Goal: Information Seeking & Learning: Learn about a topic

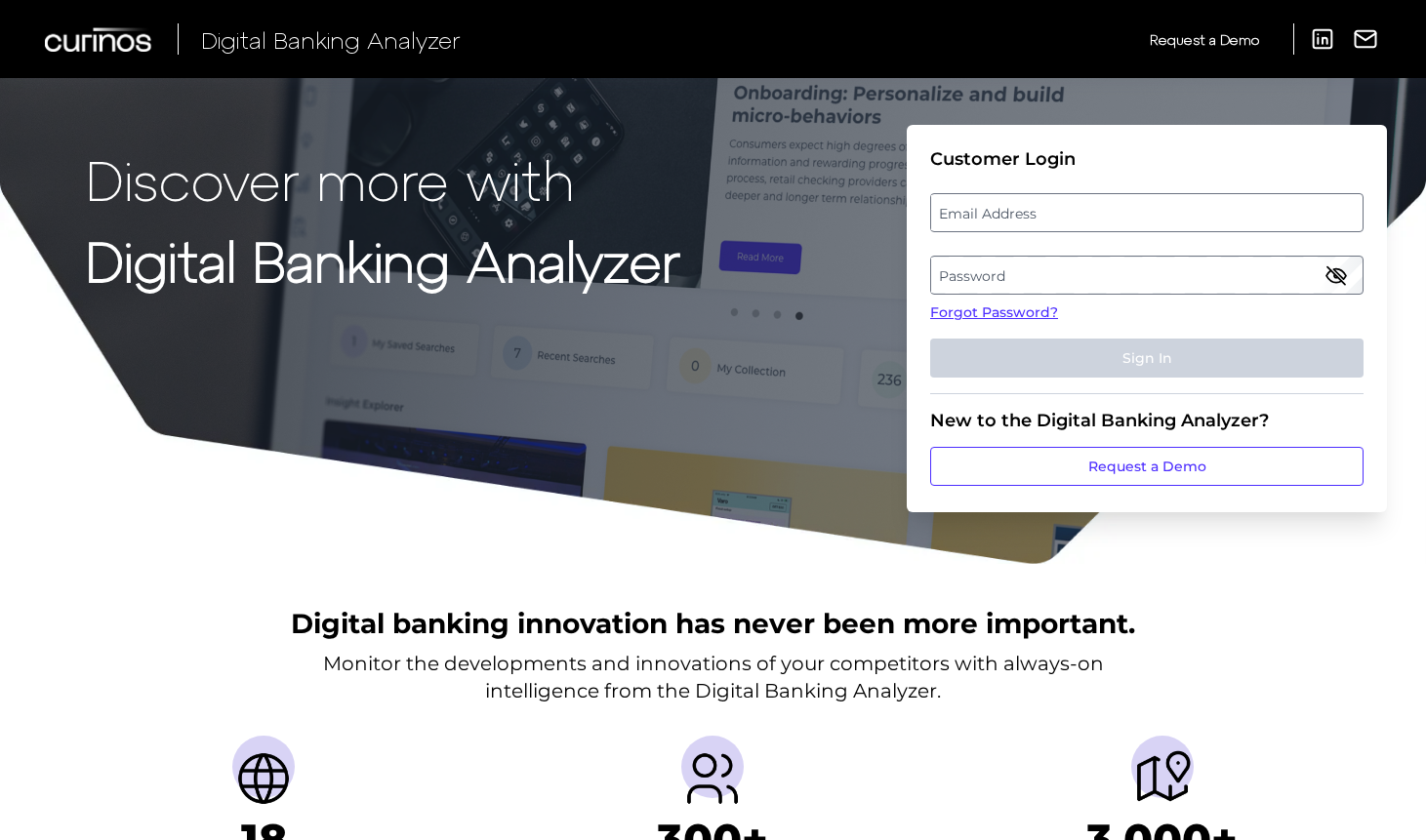
click at [1037, 212] on label "Email Address" at bounding box center [1147, 212] width 430 height 35
click at [1037, 212] on input "email" at bounding box center [1147, 212] width 433 height 39
type input "abdulikram.akande@santander.co.uk"
click at [1034, 268] on label "Password" at bounding box center [1147, 274] width 430 height 35
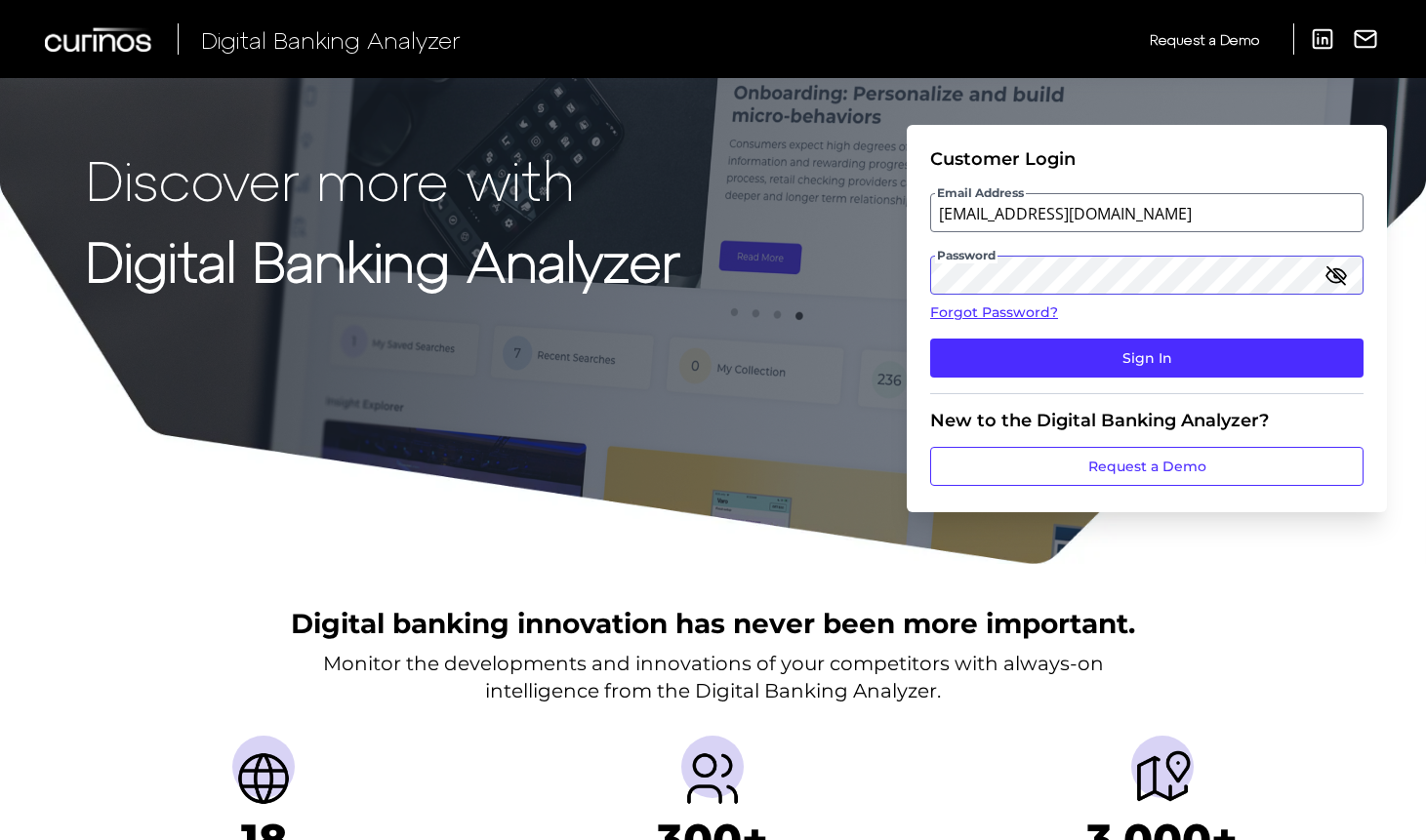
click at [931, 339] on button "Sign In" at bounding box center [1147, 358] width 433 height 39
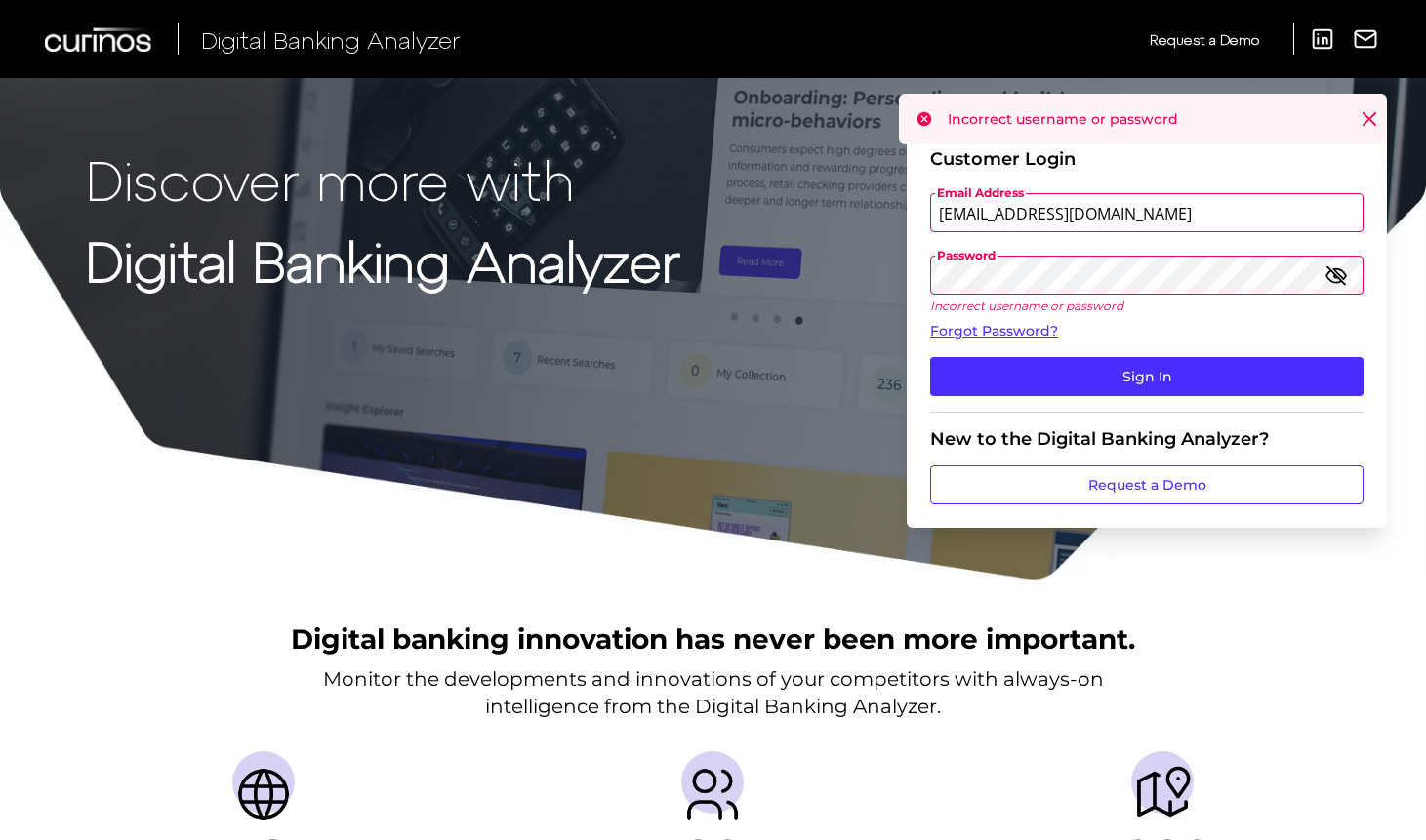
click at [836, 269] on div "Discover more with Digital Banking Analyzer Customer Login Email Address abduli…" at bounding box center [713, 290] width 1426 height 581
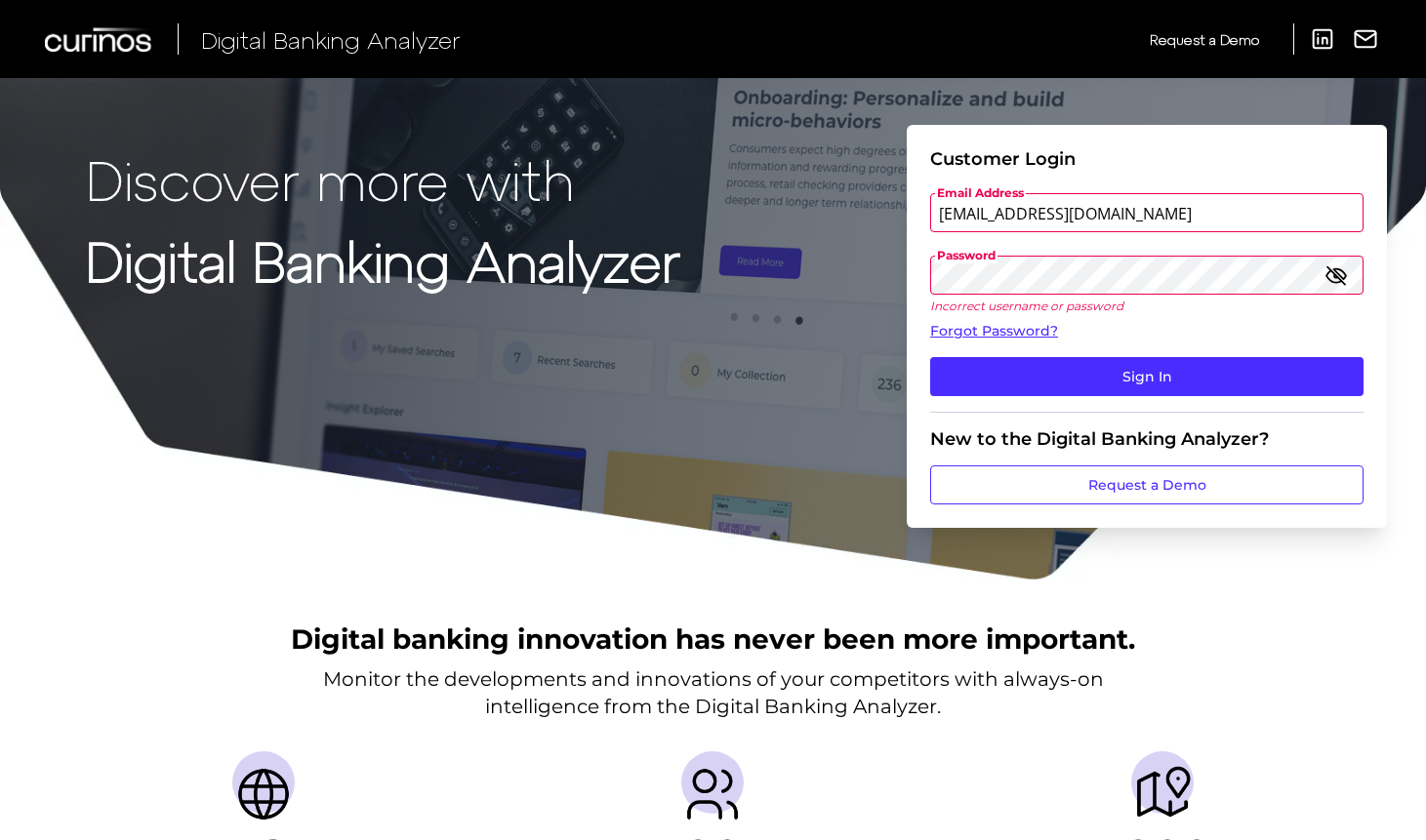
click at [931, 357] on button "Sign In" at bounding box center [1147, 375] width 433 height 39
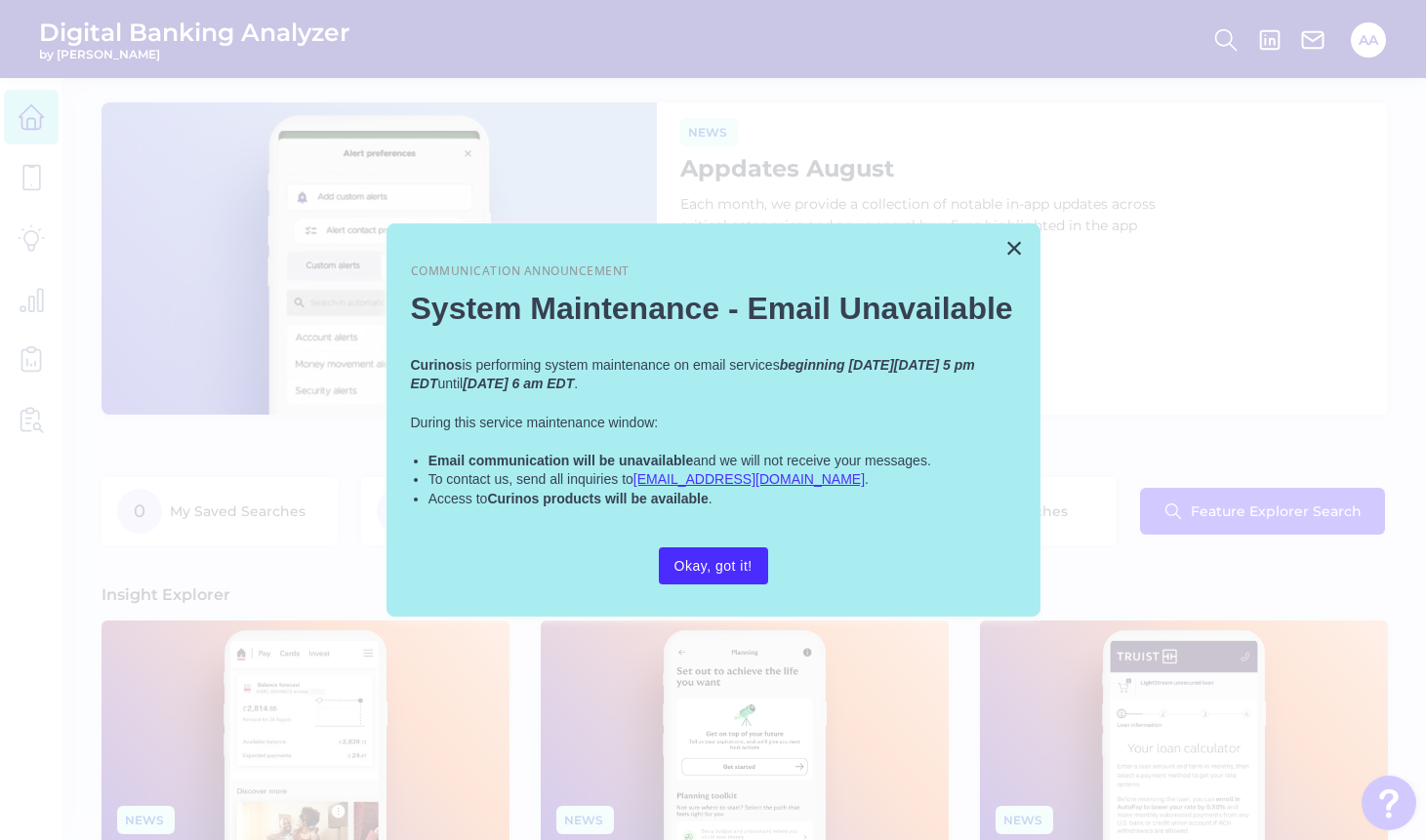
scroll to position [487, 0]
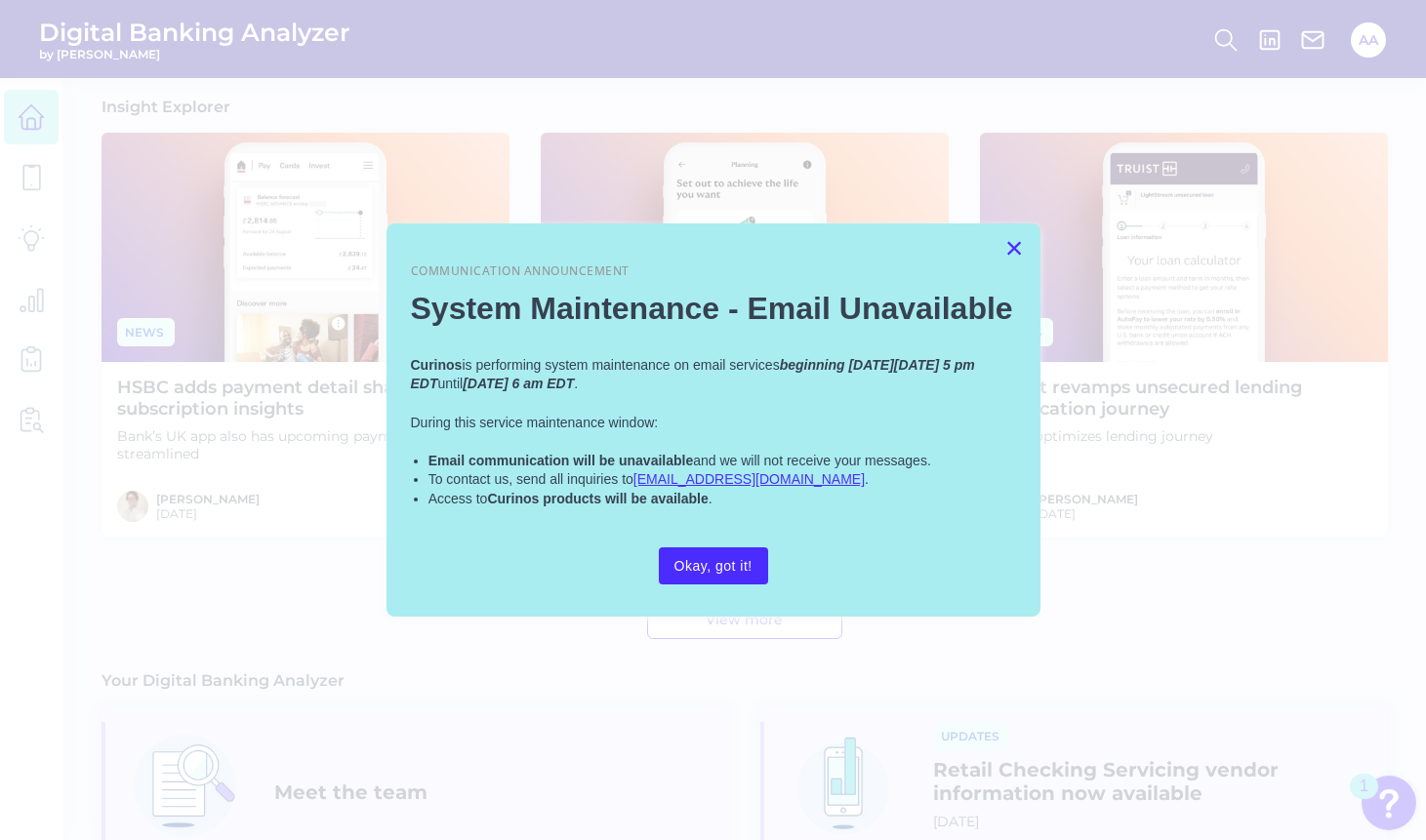
click at [1014, 252] on button "×" at bounding box center [1014, 248] width 19 height 32
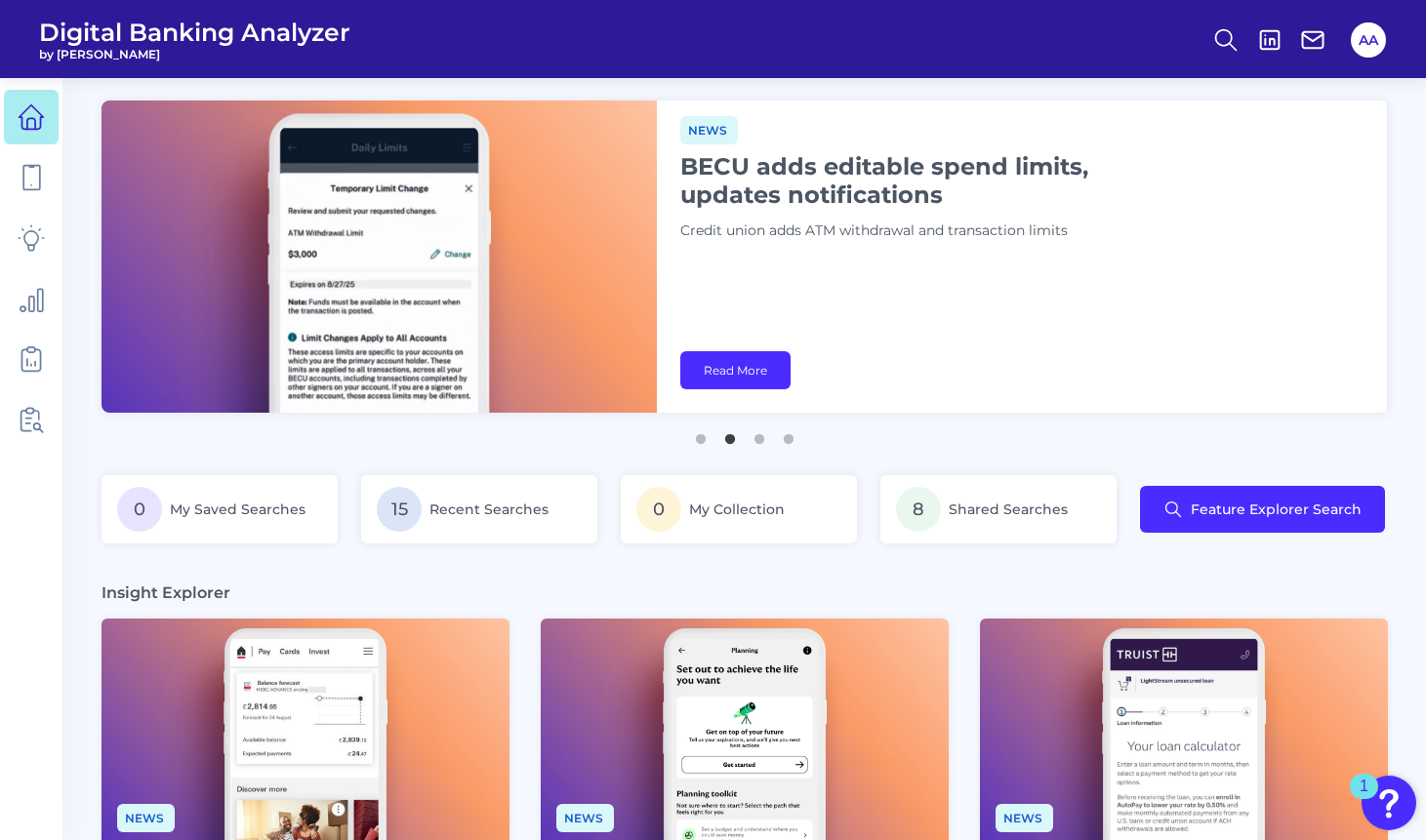
scroll to position [0, 0]
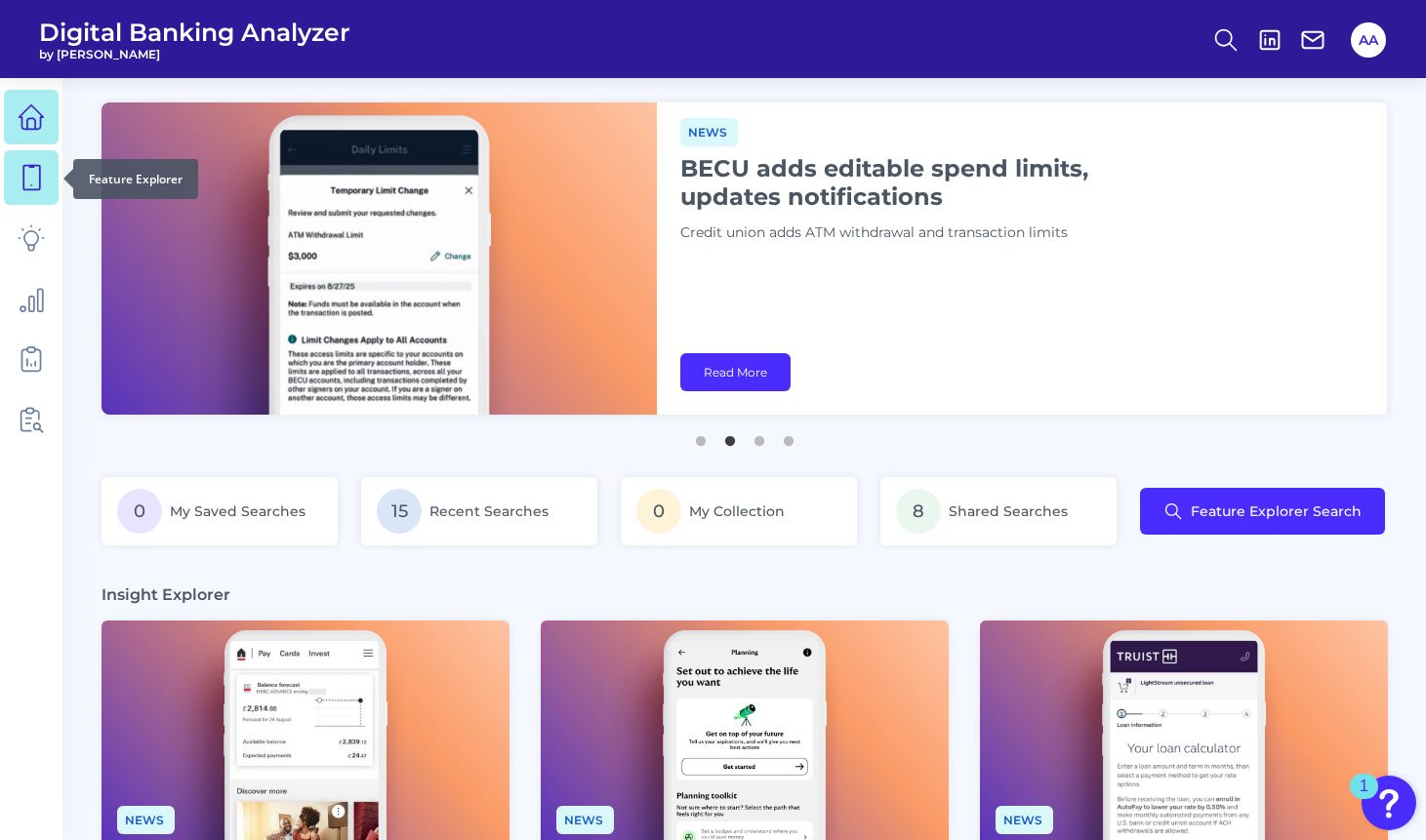
click at [25, 189] on icon at bounding box center [32, 177] width 17 height 25
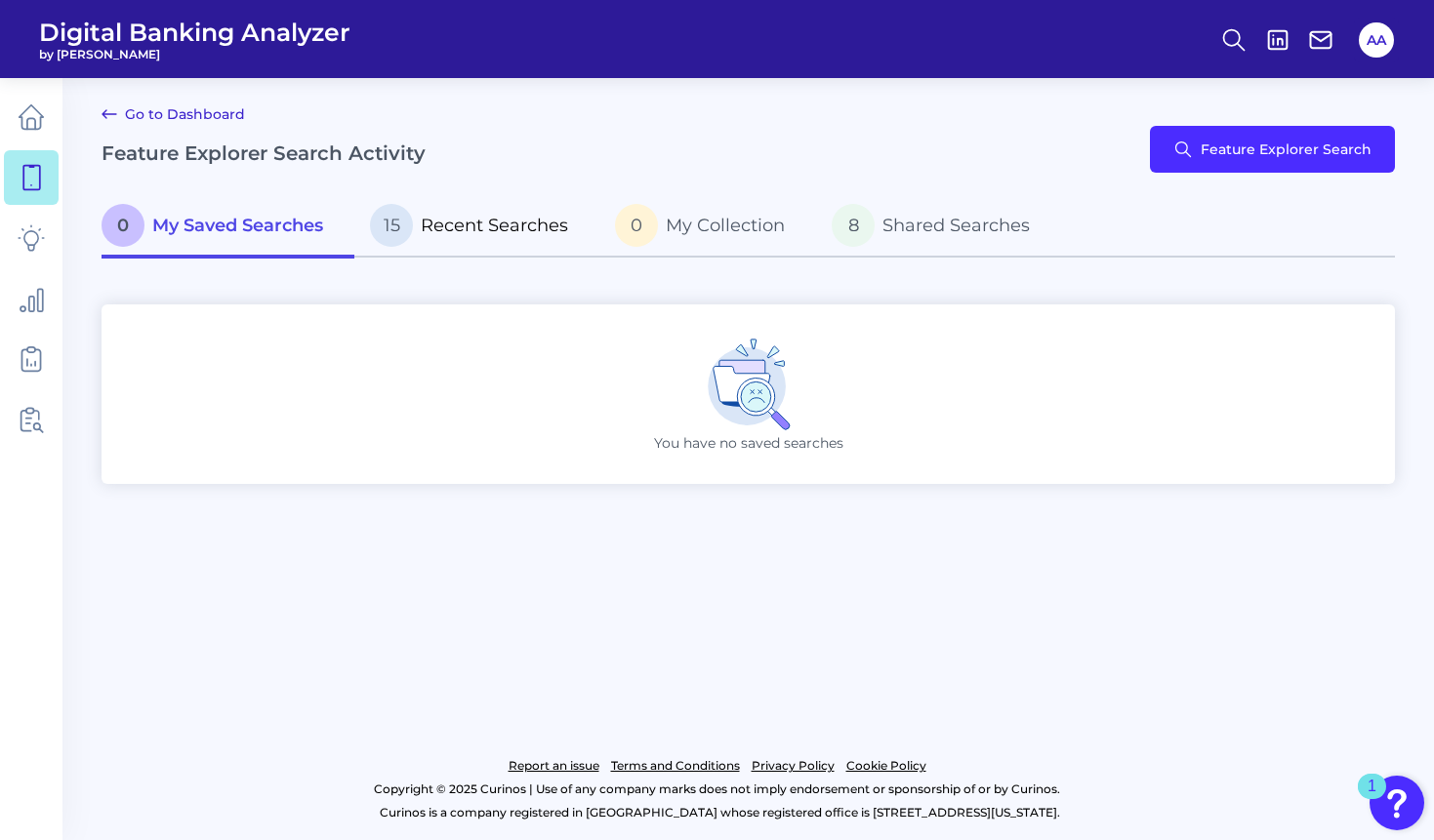
click at [496, 243] on p "15 Recent Searches" at bounding box center [469, 225] width 198 height 43
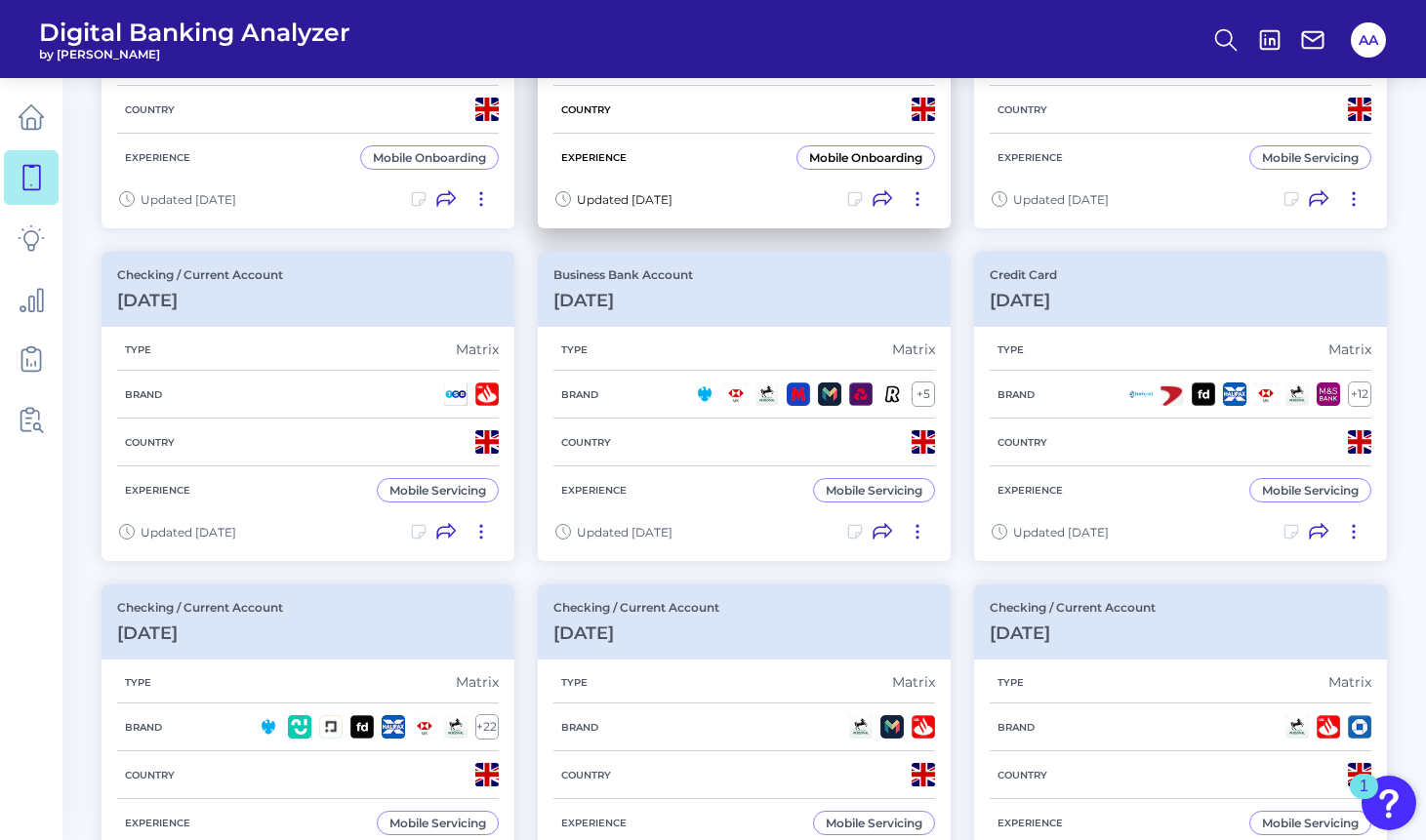
scroll to position [1018, 0]
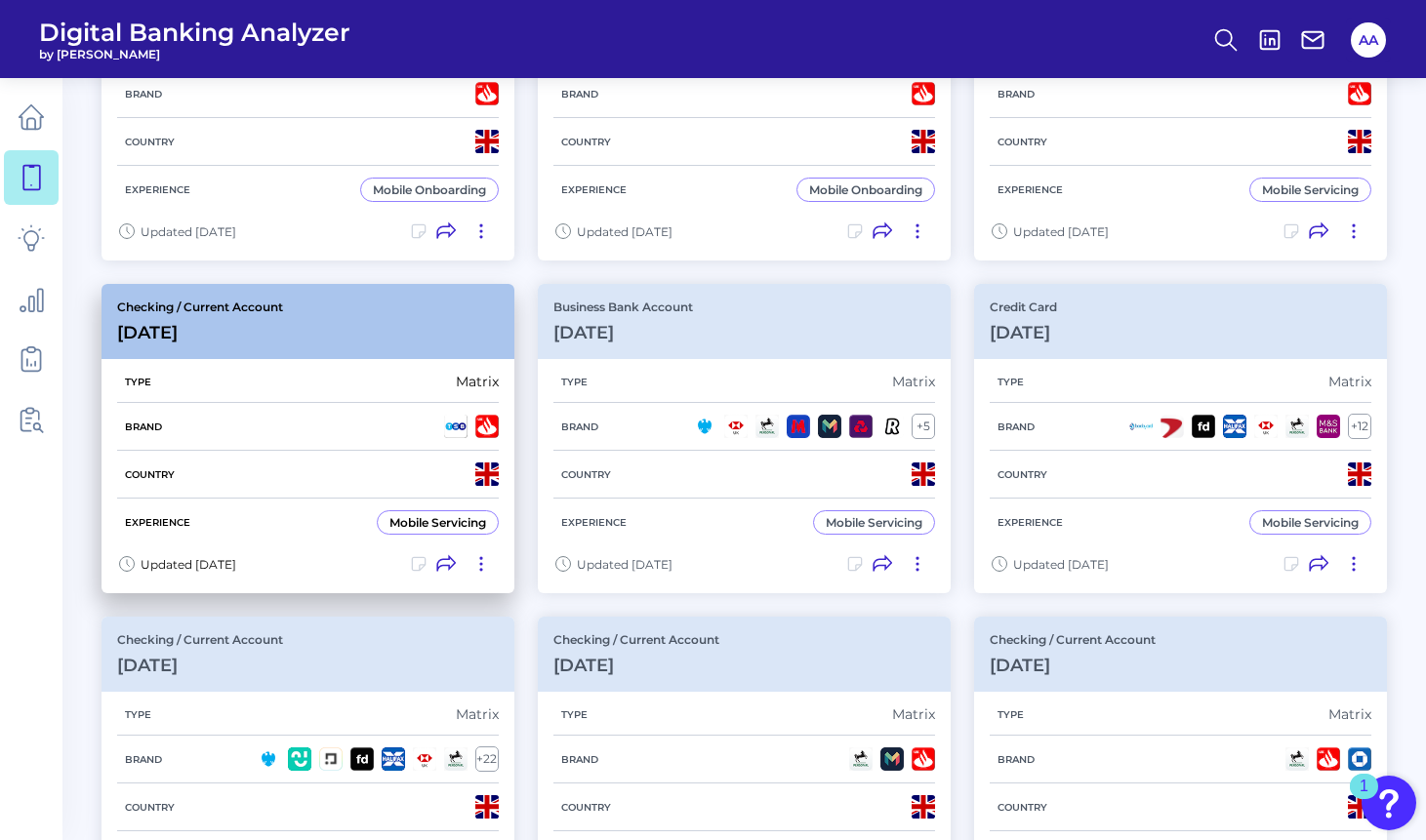
click at [360, 321] on div "Checking / Current Account Jul 02 2025" at bounding box center [307, 322] width 413 height 75
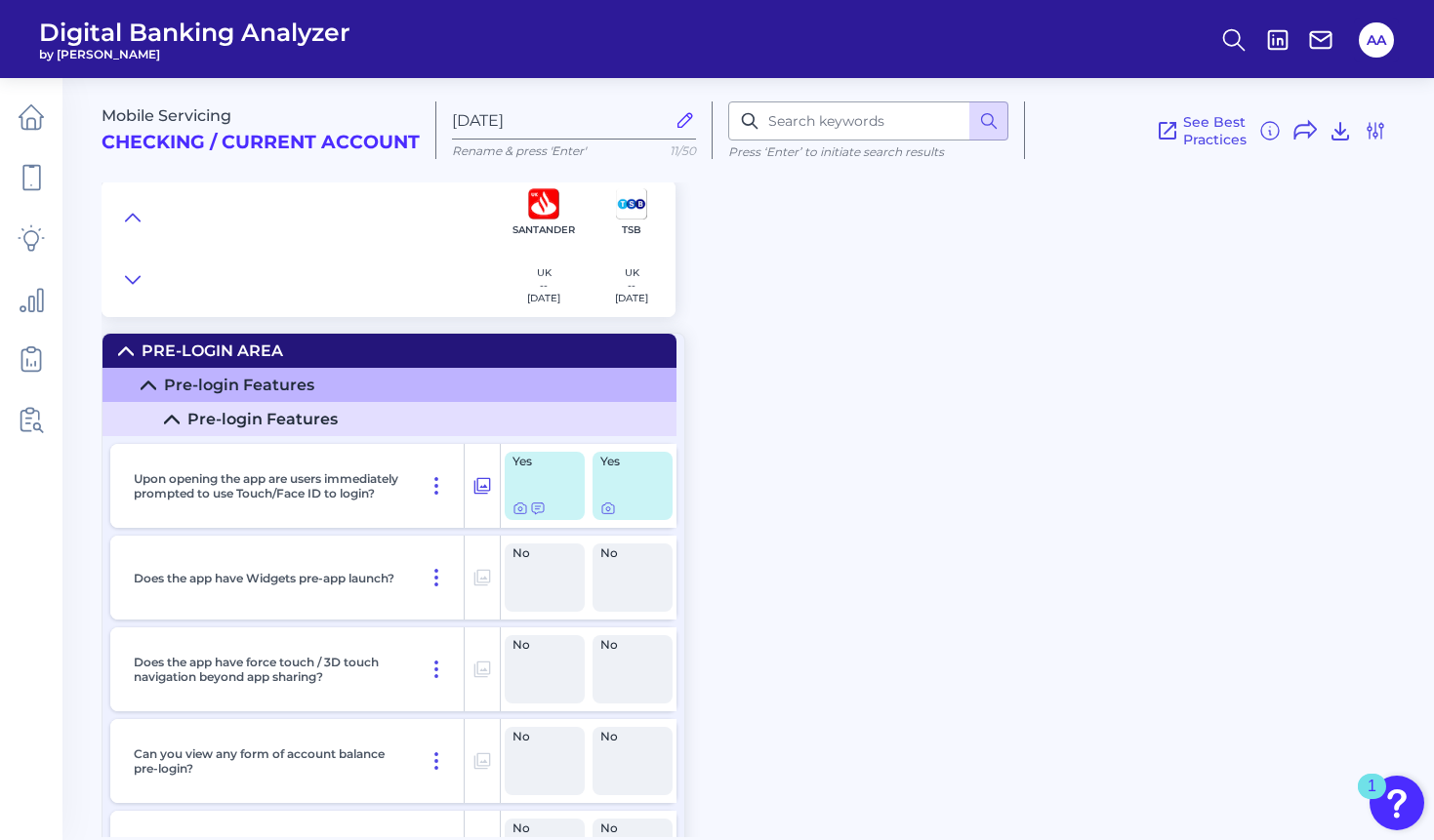
click at [493, 356] on summary "Pre-Login Area" at bounding box center [388, 351] width 574 height 34
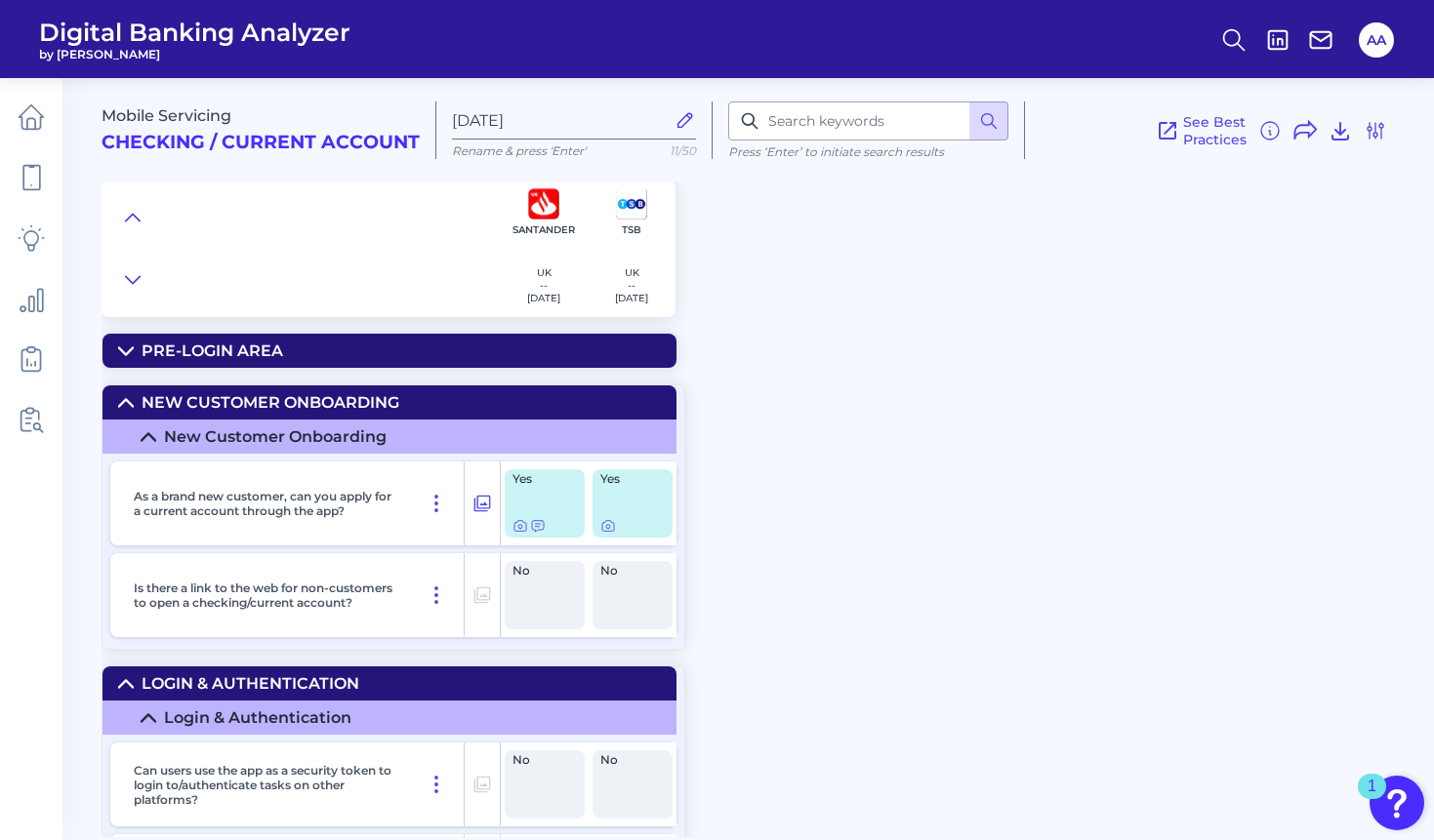
click at [493, 356] on summary "Pre-Login Area" at bounding box center [388, 351] width 574 height 34
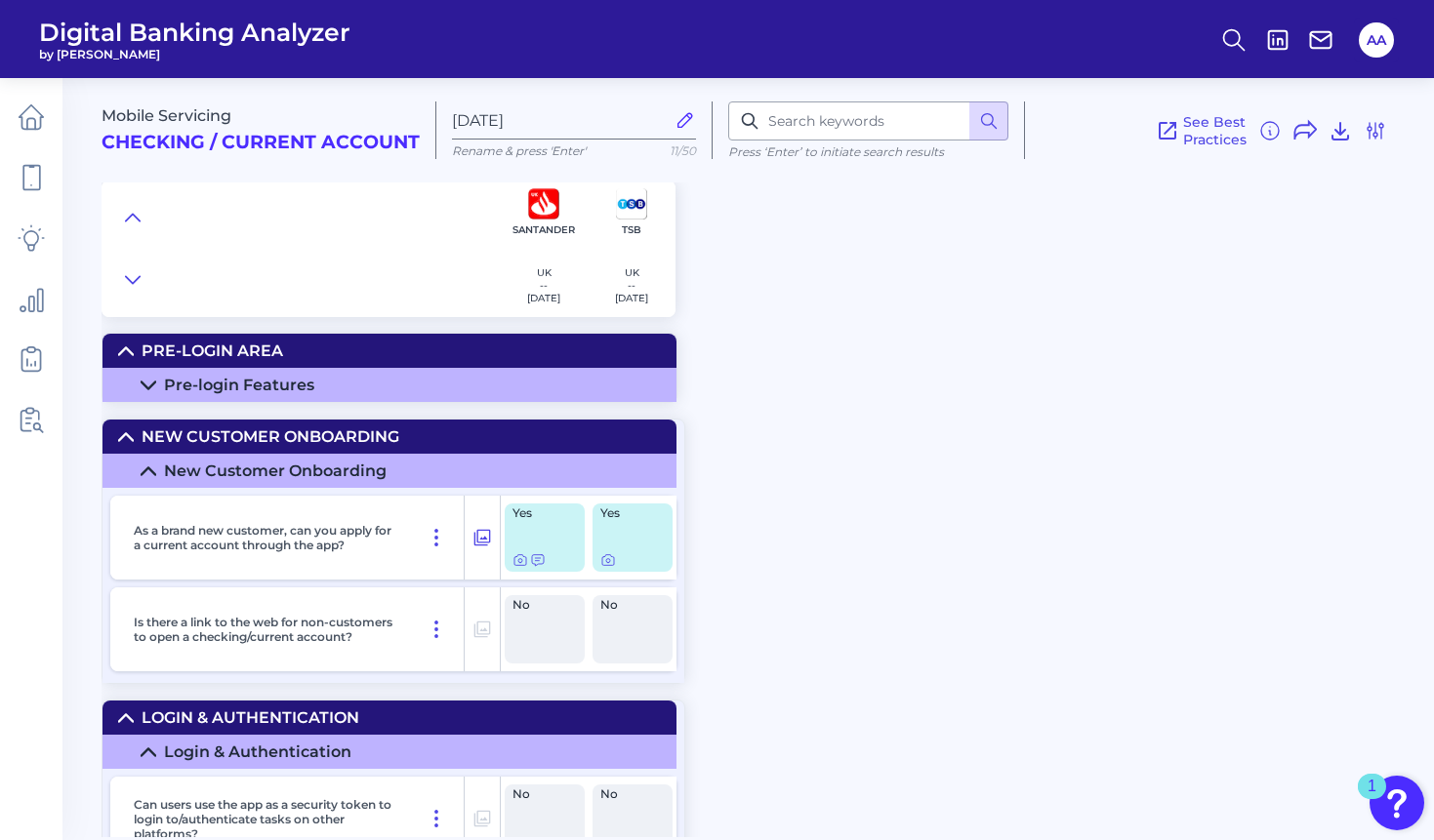
click at [493, 356] on summary "Pre-Login Area" at bounding box center [388, 351] width 574 height 34
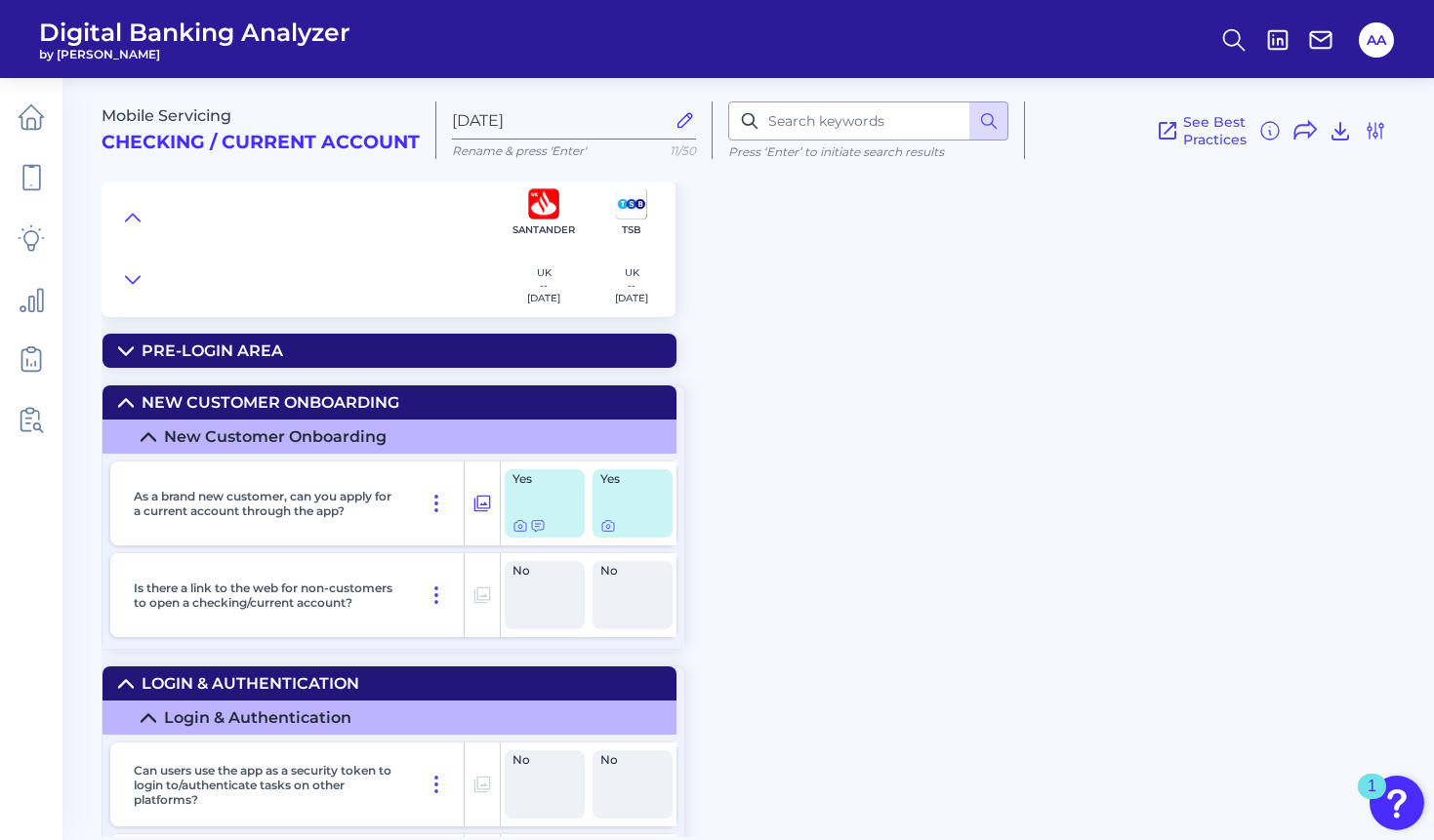
scroll to position [5923, 0]
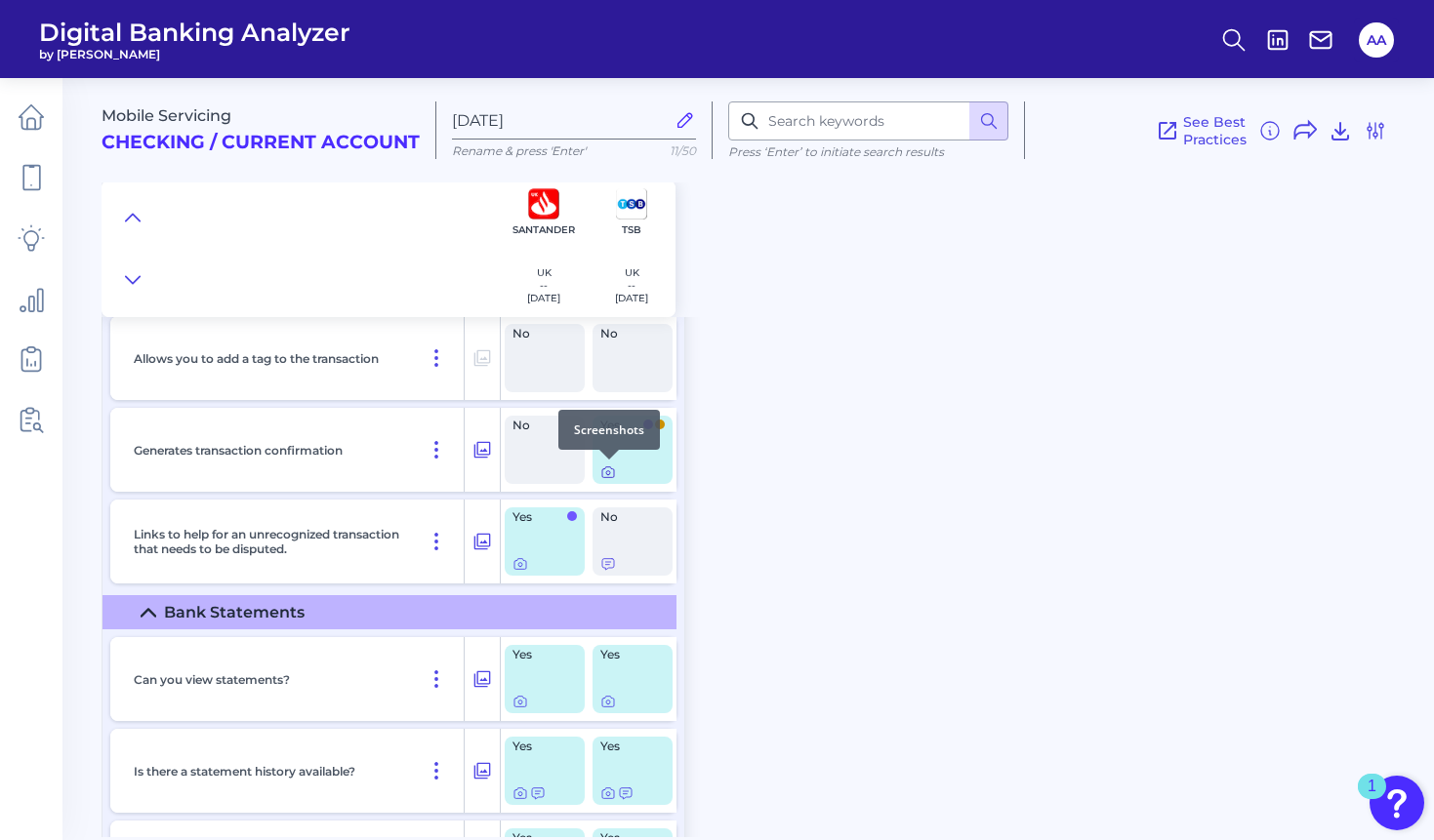
click at [606, 472] on icon at bounding box center [608, 472] width 16 height 16
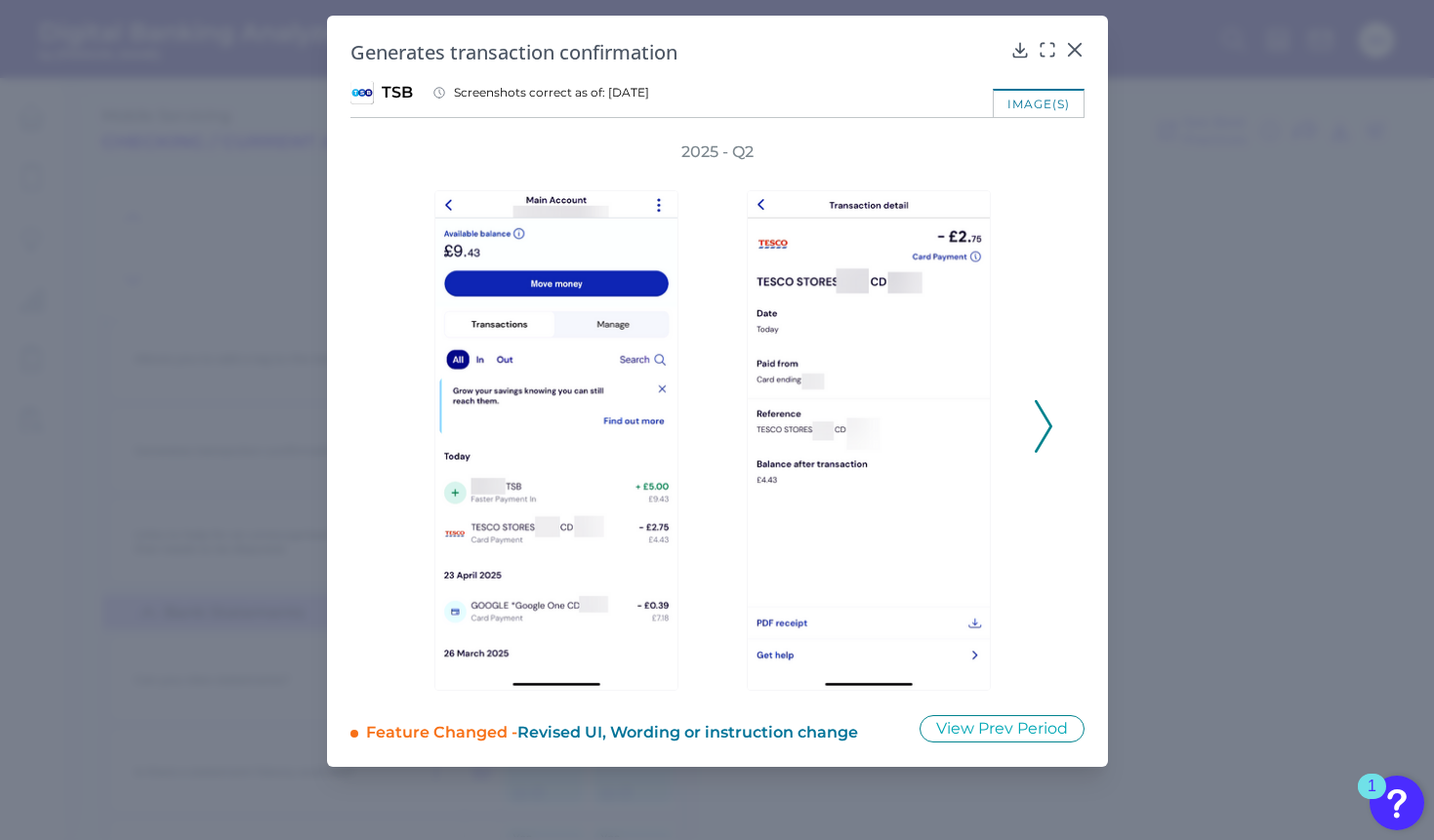
click at [1048, 425] on polyline at bounding box center [1043, 427] width 15 height 50
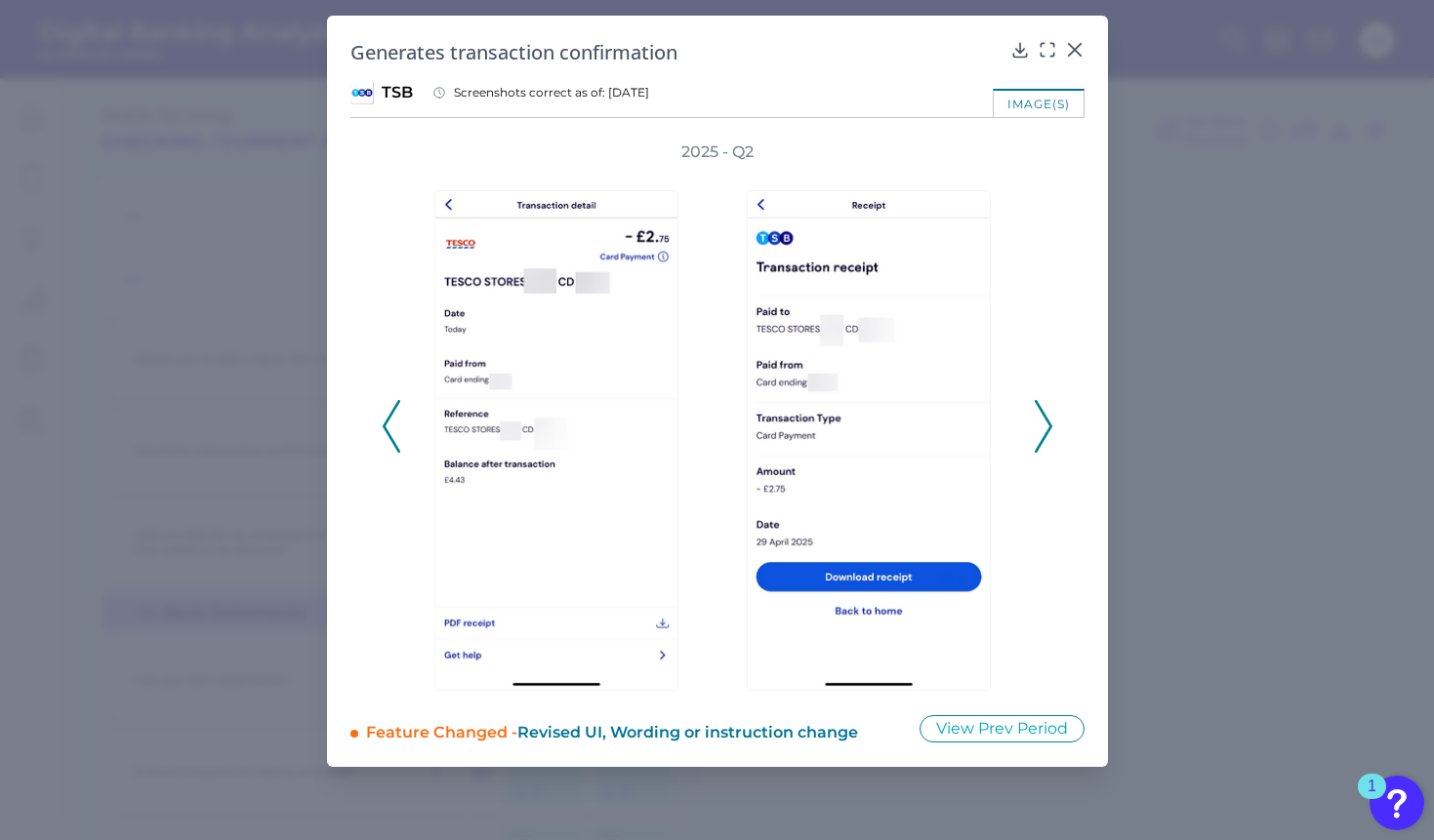
click at [1048, 425] on polyline at bounding box center [1043, 427] width 15 height 50
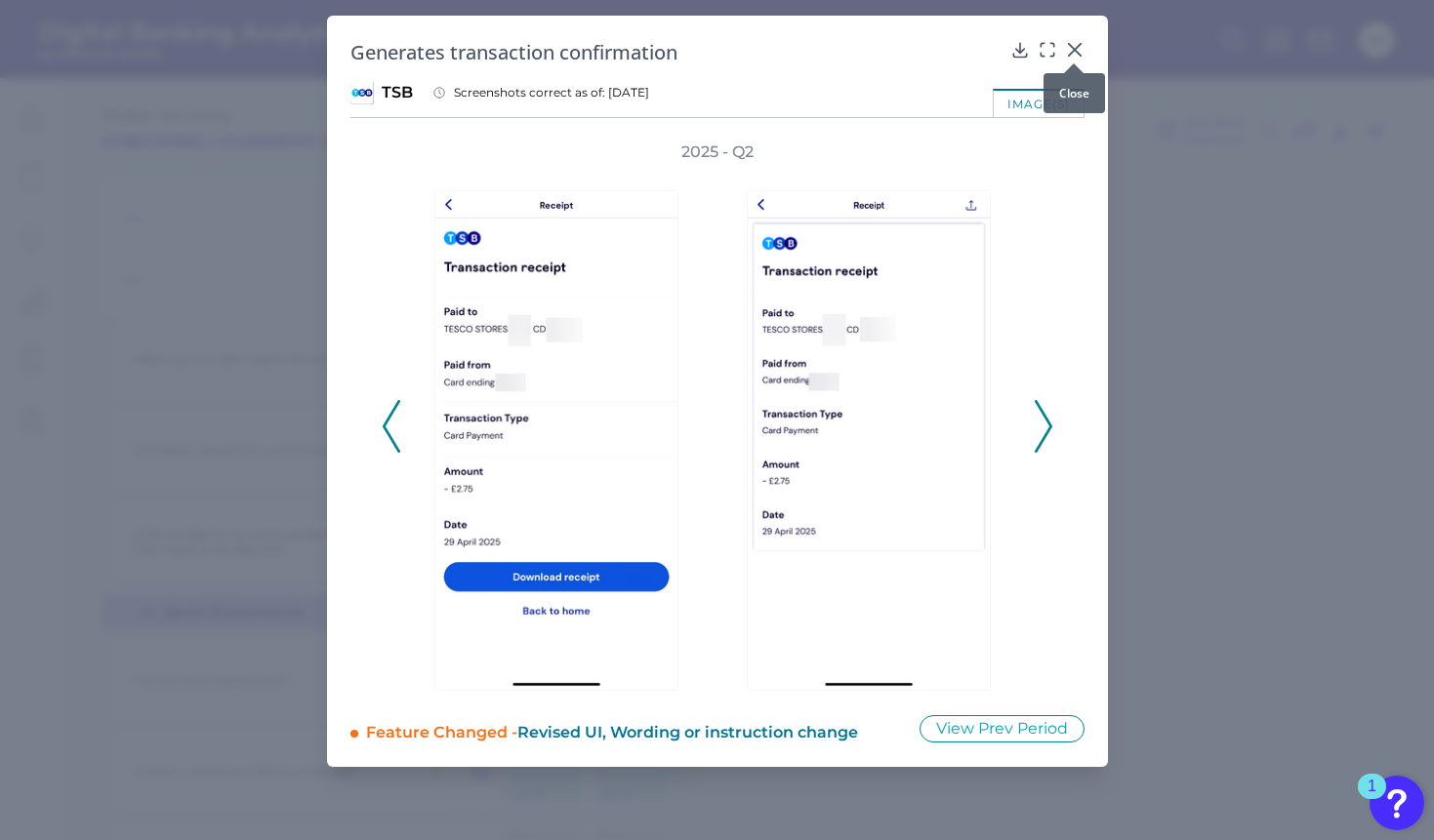
click at [1076, 52] on icon at bounding box center [1073, 50] width 12 height 12
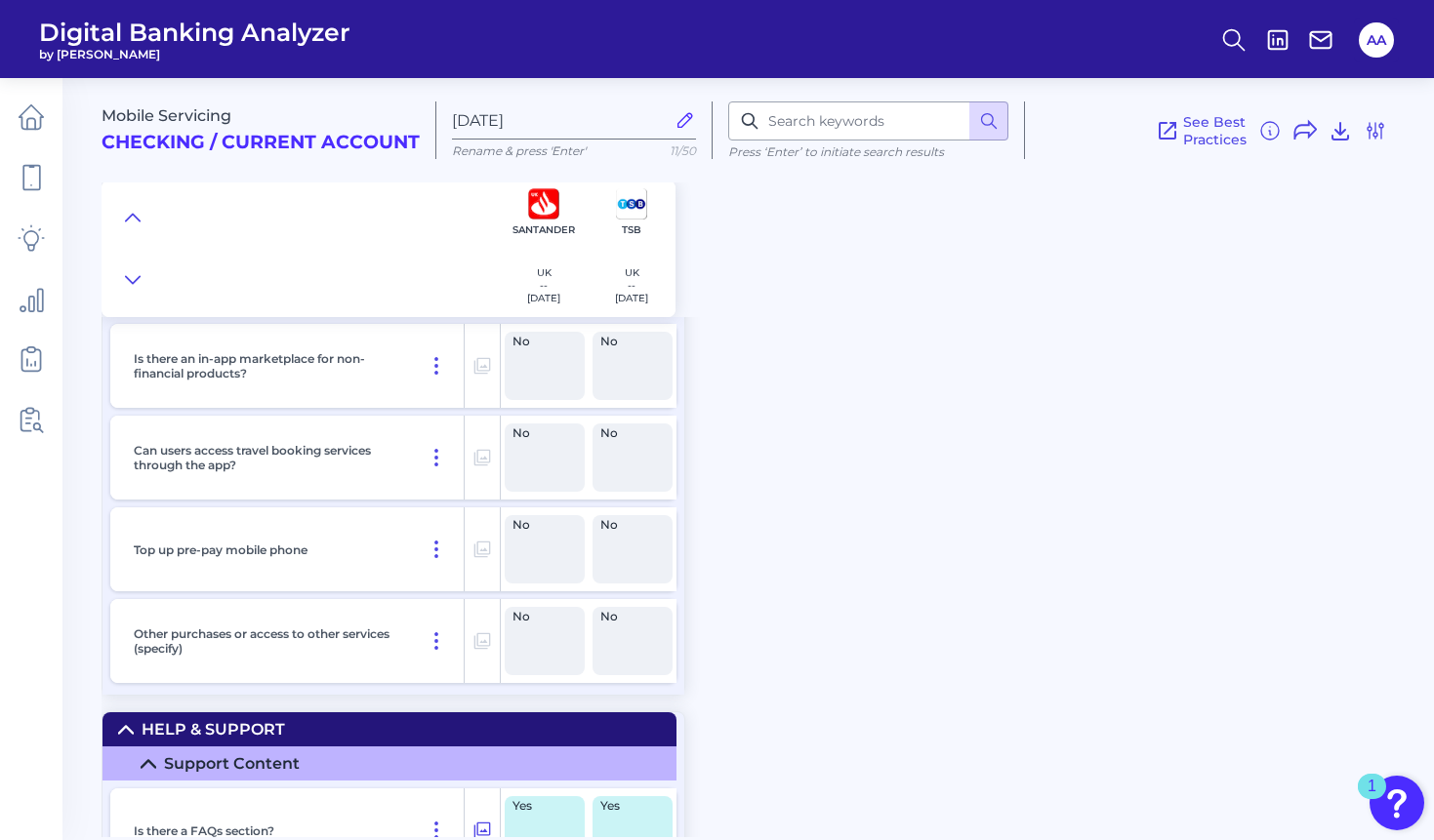
scroll to position [29974, 0]
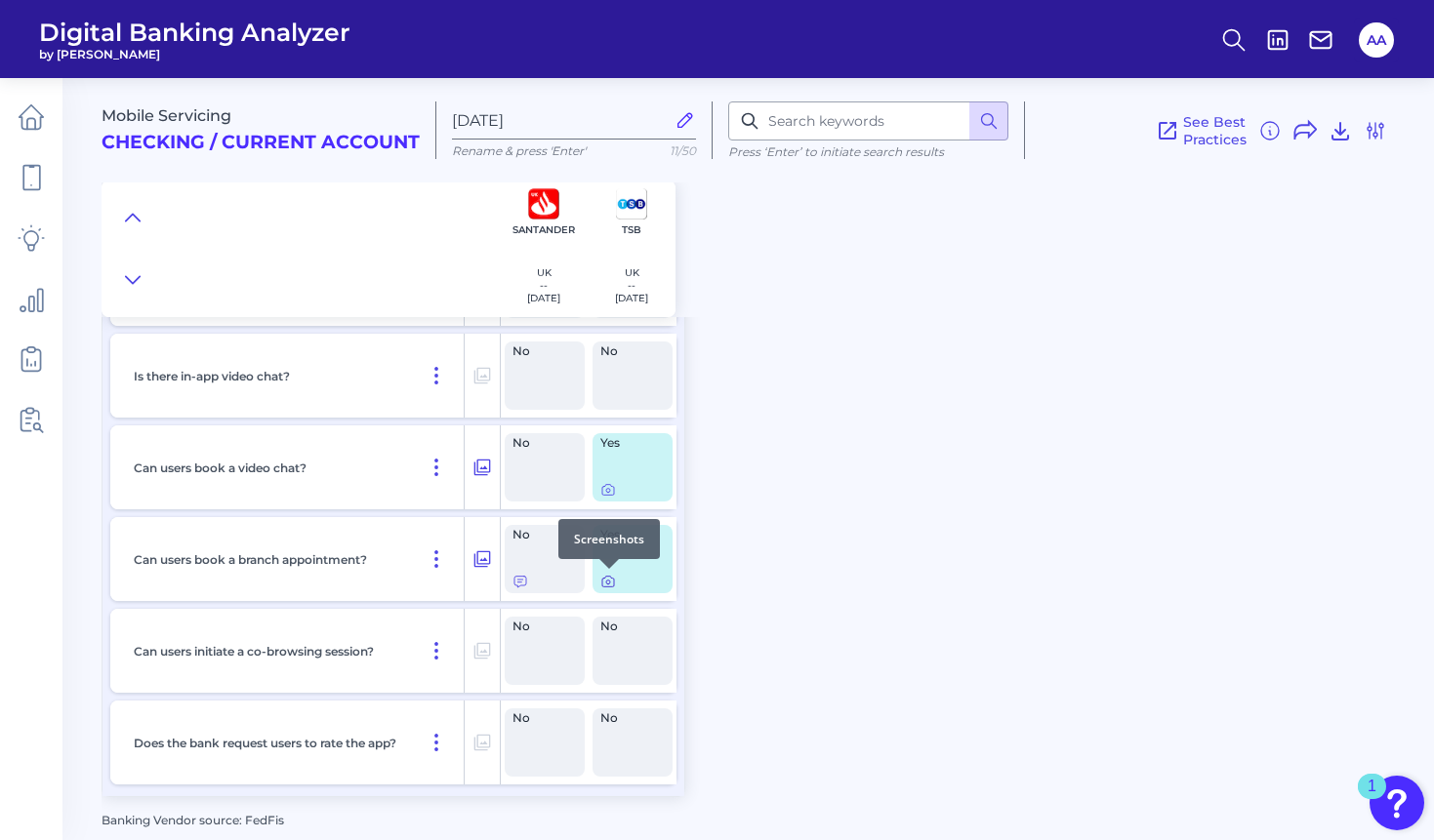
click at [607, 579] on icon at bounding box center [608, 581] width 16 height 16
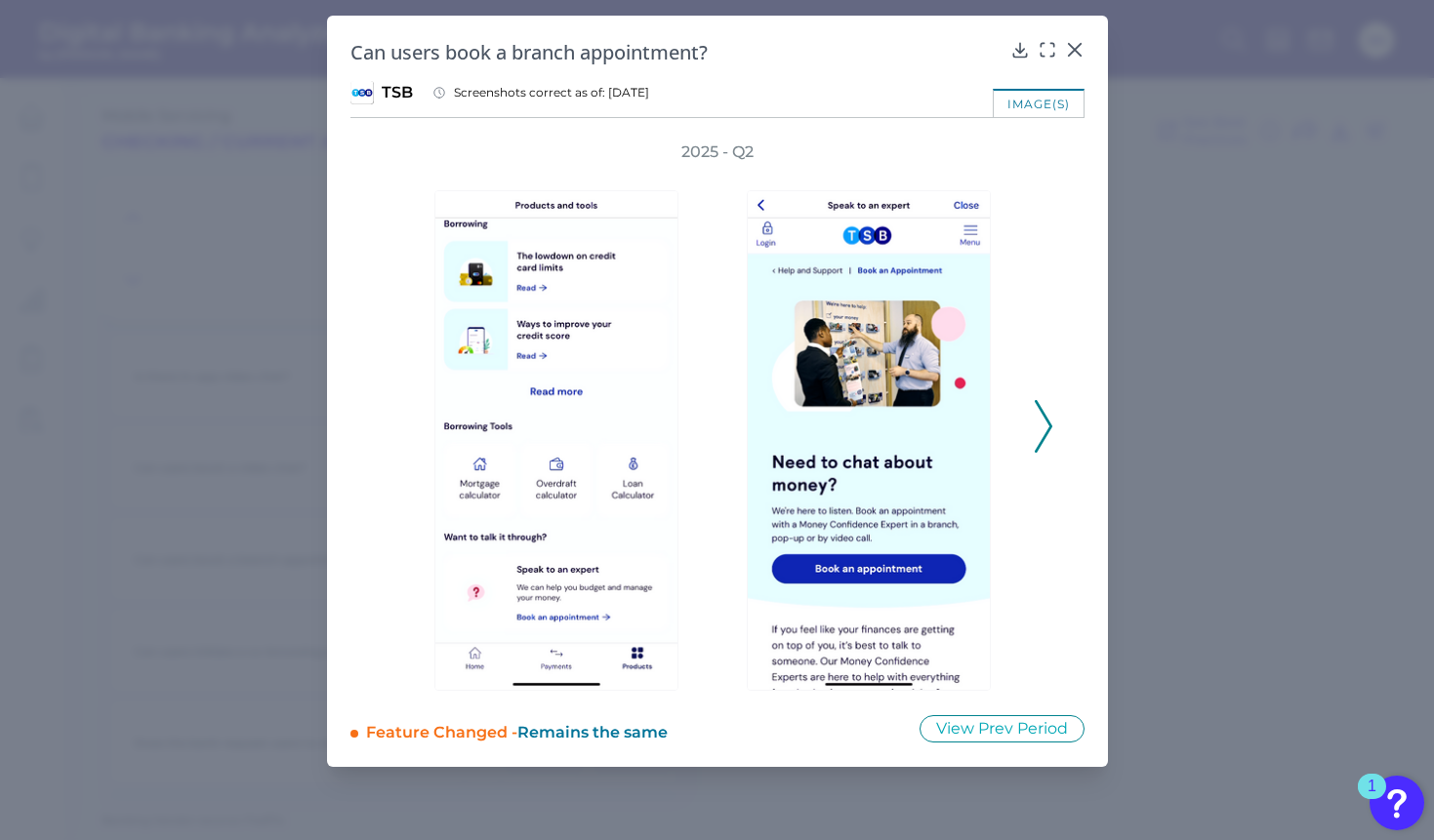
click at [1041, 411] on polyline at bounding box center [1043, 427] width 15 height 50
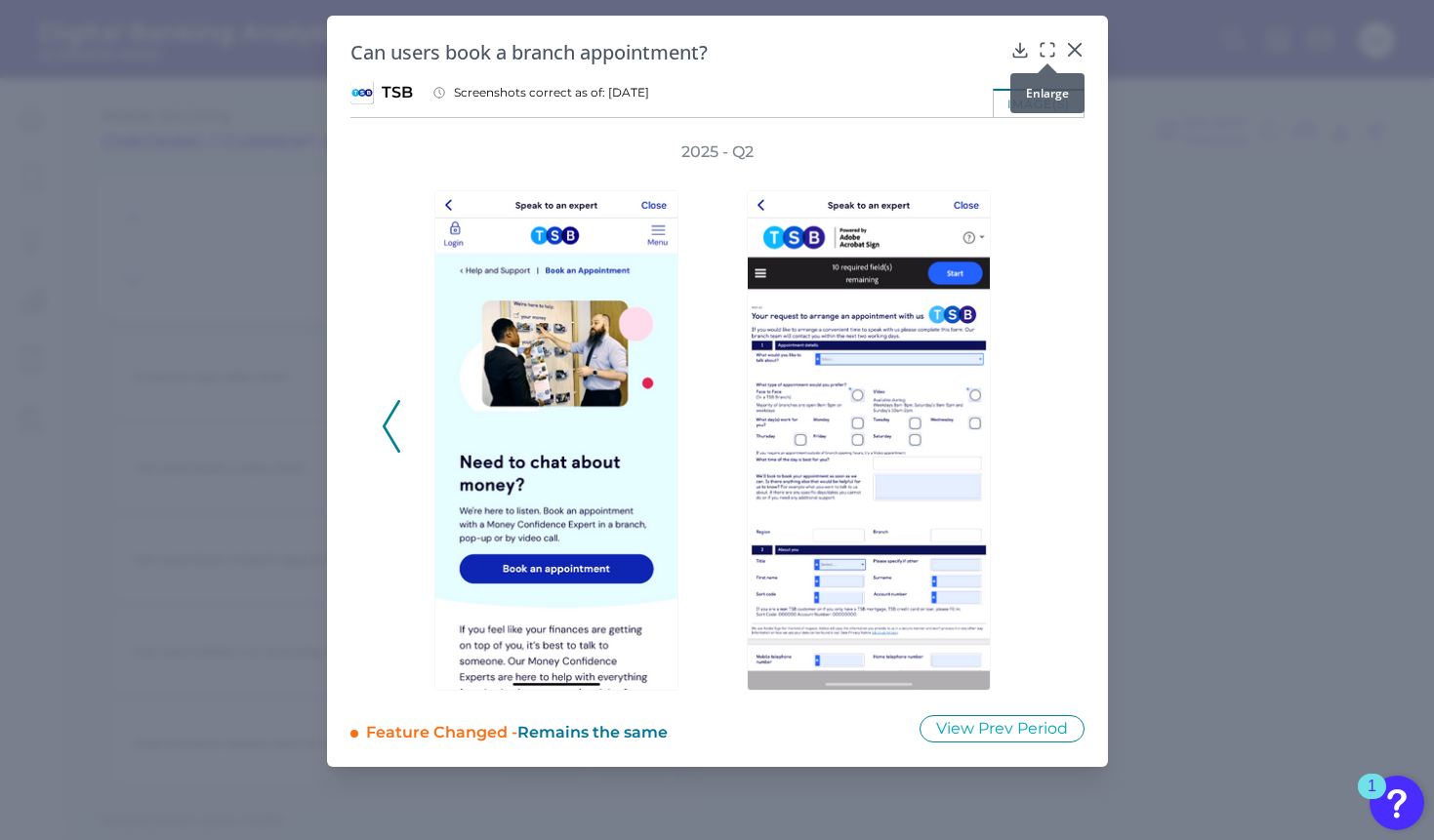
click at [1042, 52] on icon at bounding box center [1048, 50] width 20 height 20
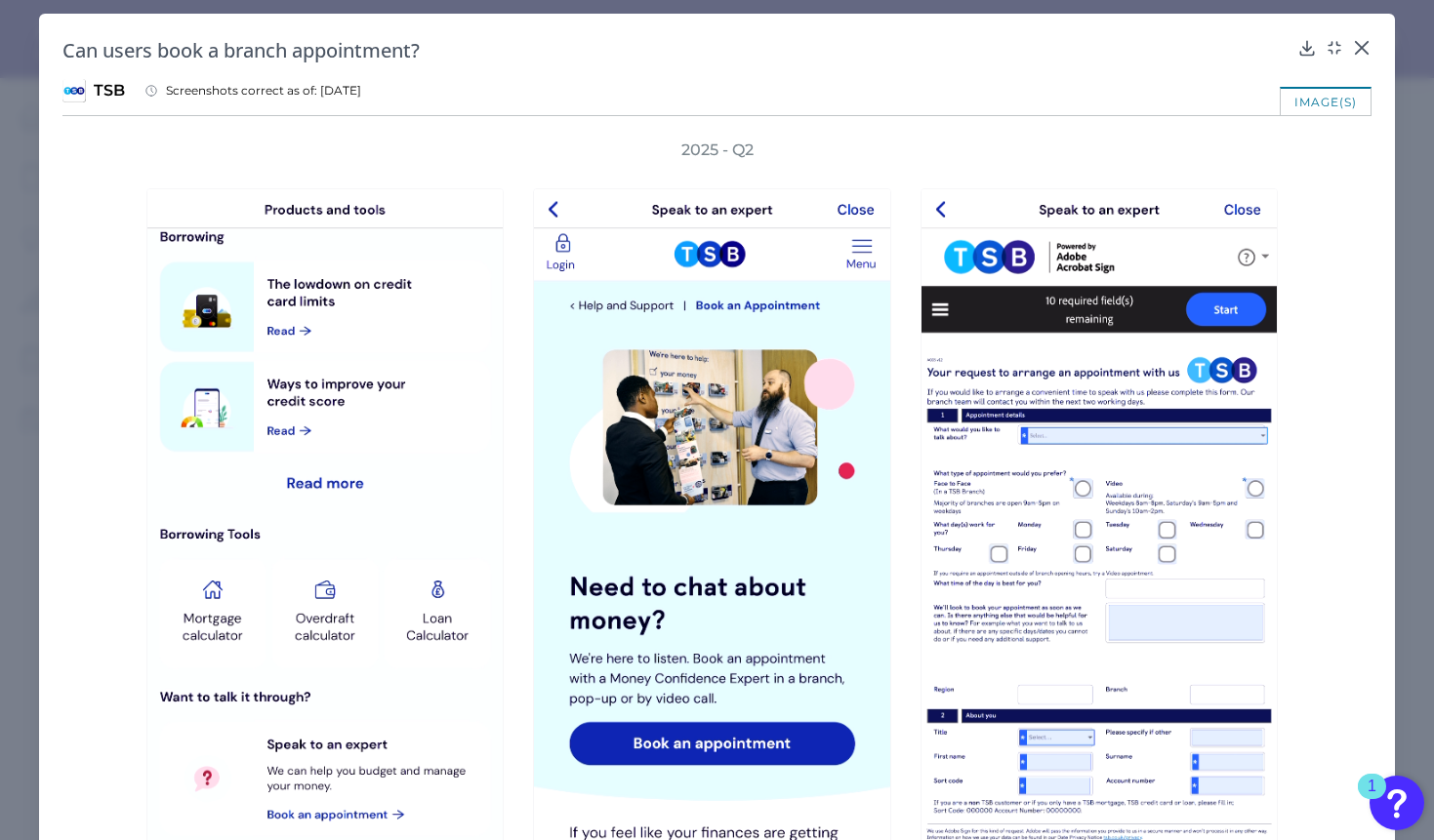
scroll to position [0, 0]
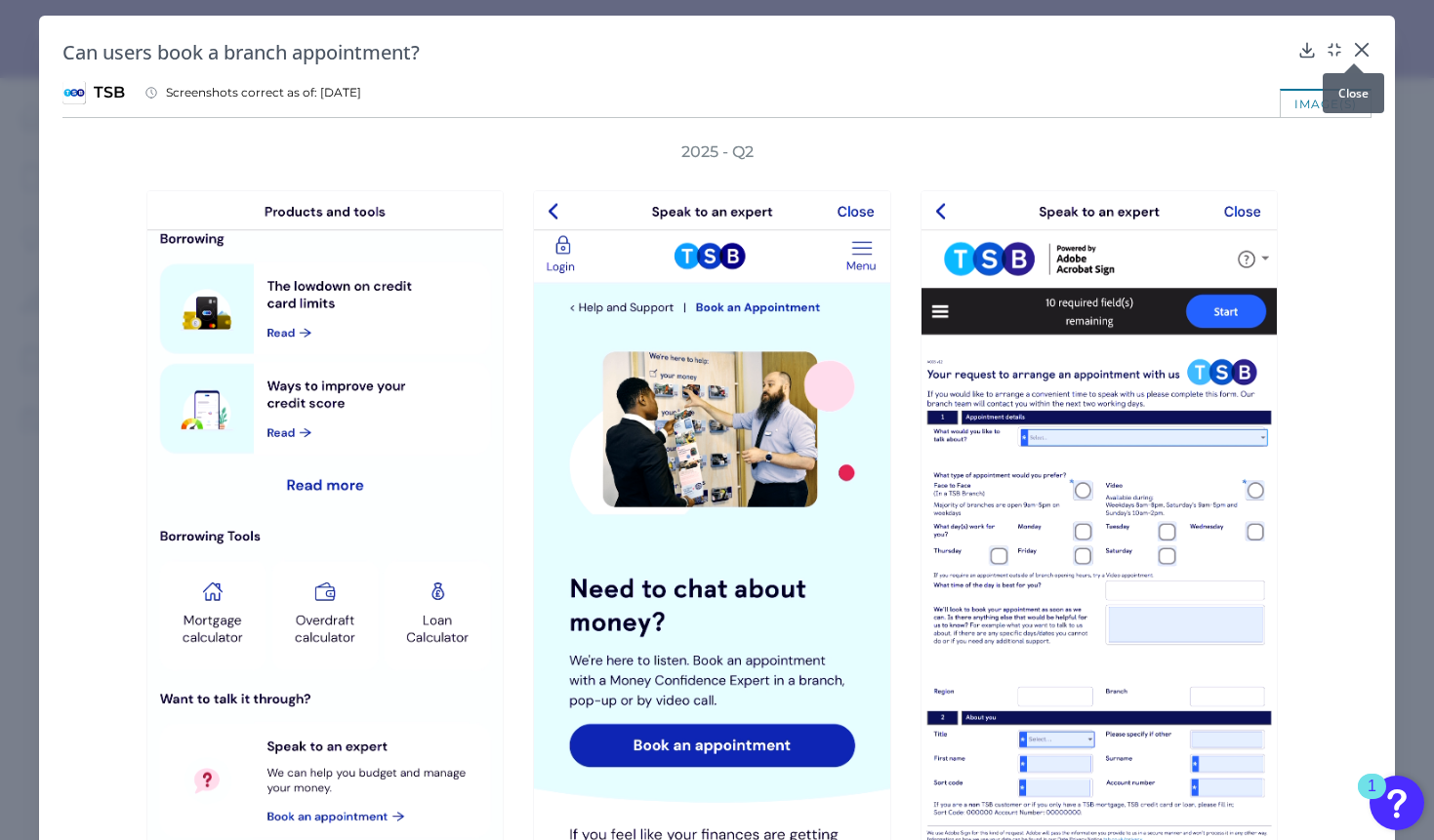
drag, startPoint x: 1363, startPoint y: 48, endPoint x: 1334, endPoint y: 56, distance: 30.1
click at [1363, 48] on icon at bounding box center [1362, 50] width 20 height 20
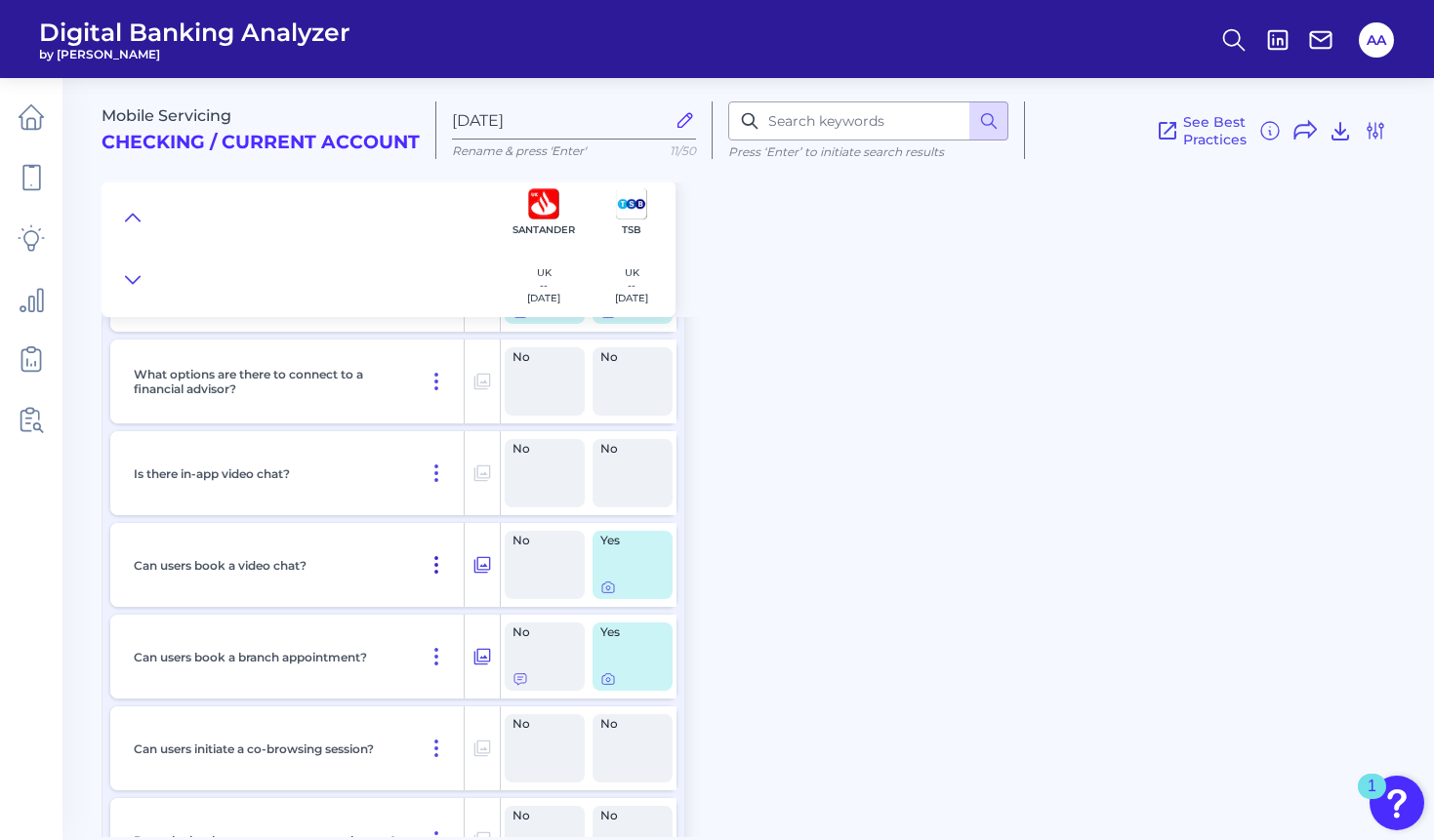
scroll to position [29974, 0]
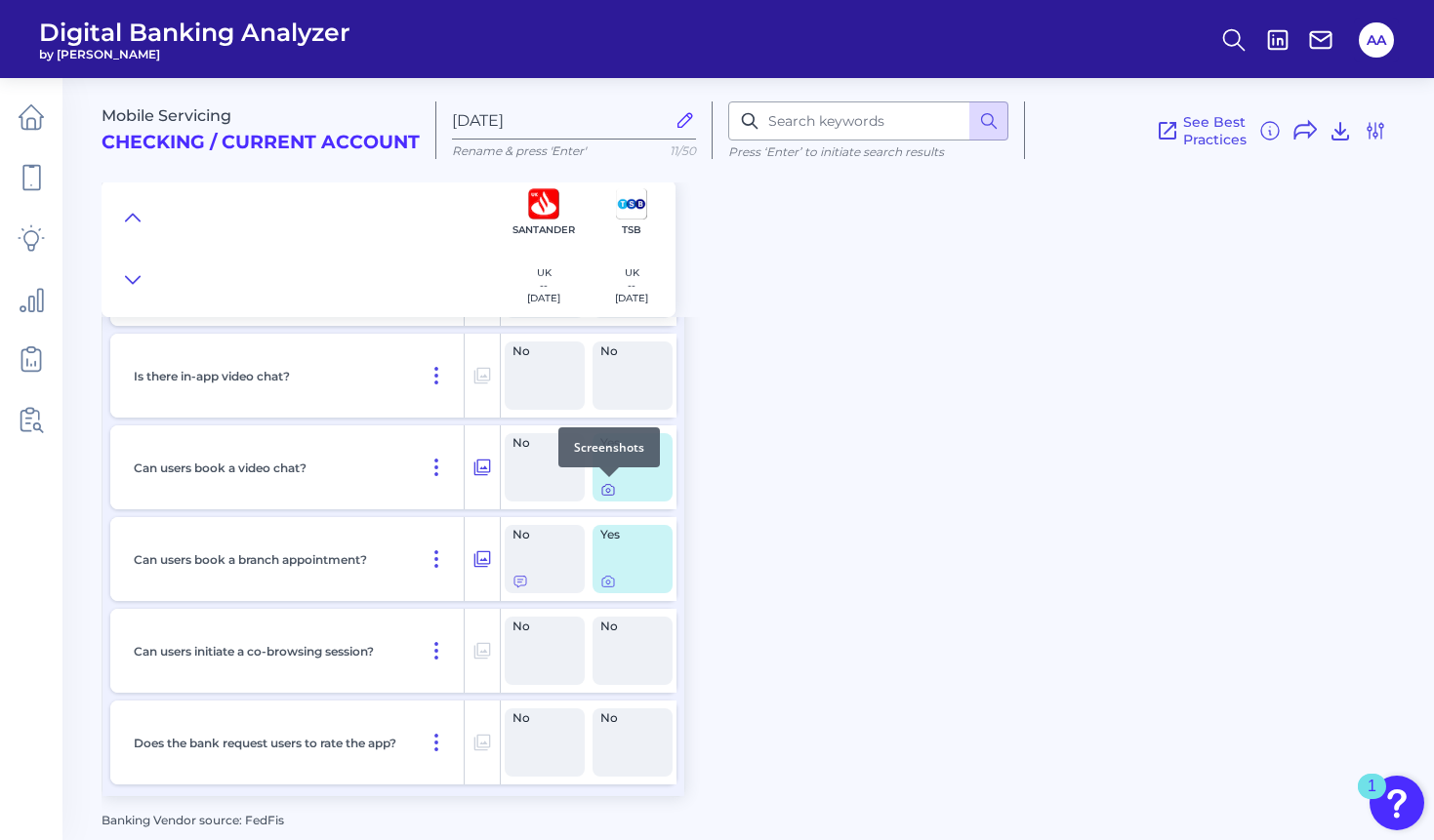
click at [612, 489] on icon at bounding box center [608, 490] width 16 height 16
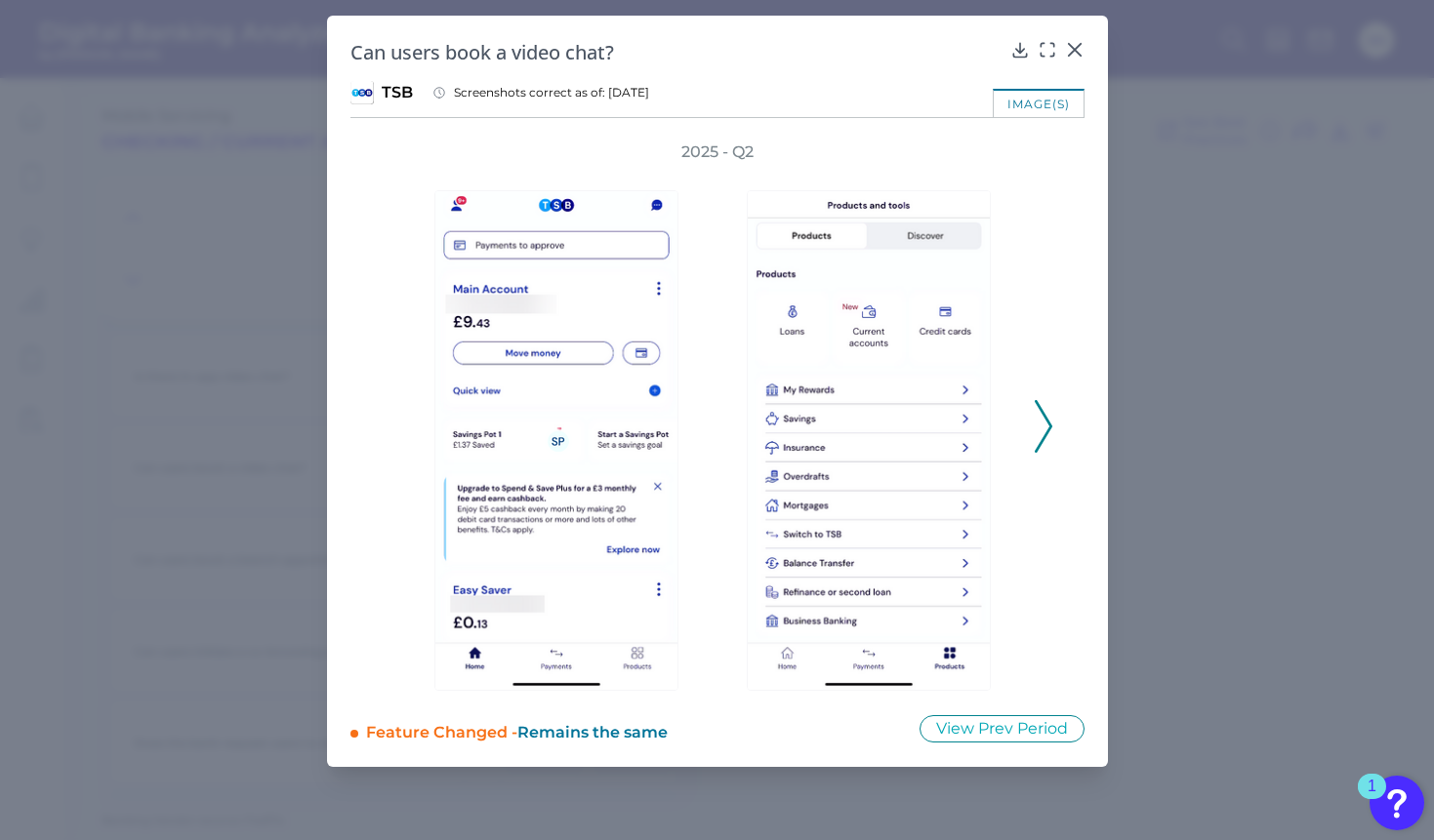
click at [1036, 419] on icon at bounding box center [1044, 426] width 18 height 52
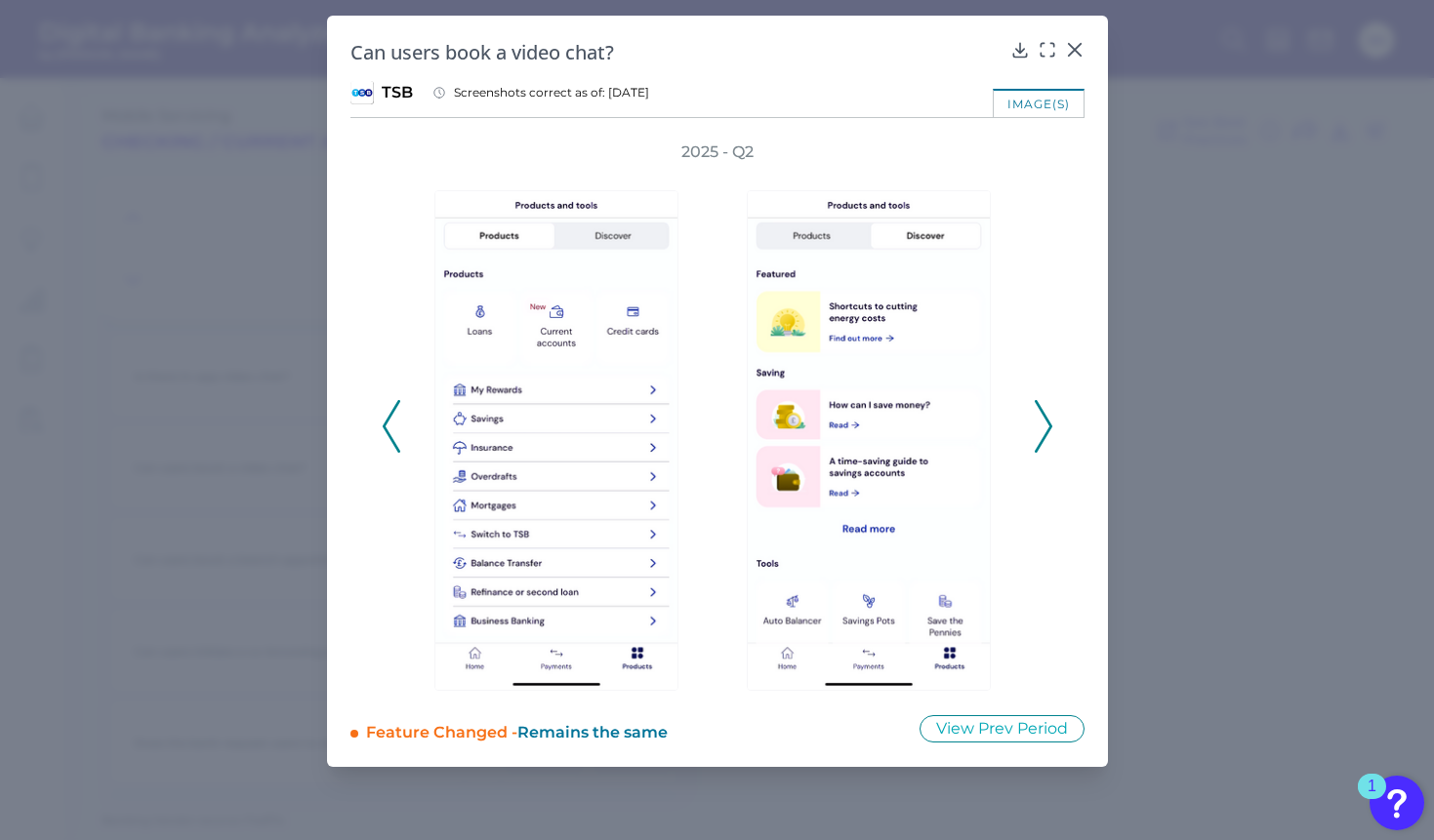
click at [1035, 419] on icon at bounding box center [1044, 426] width 18 height 52
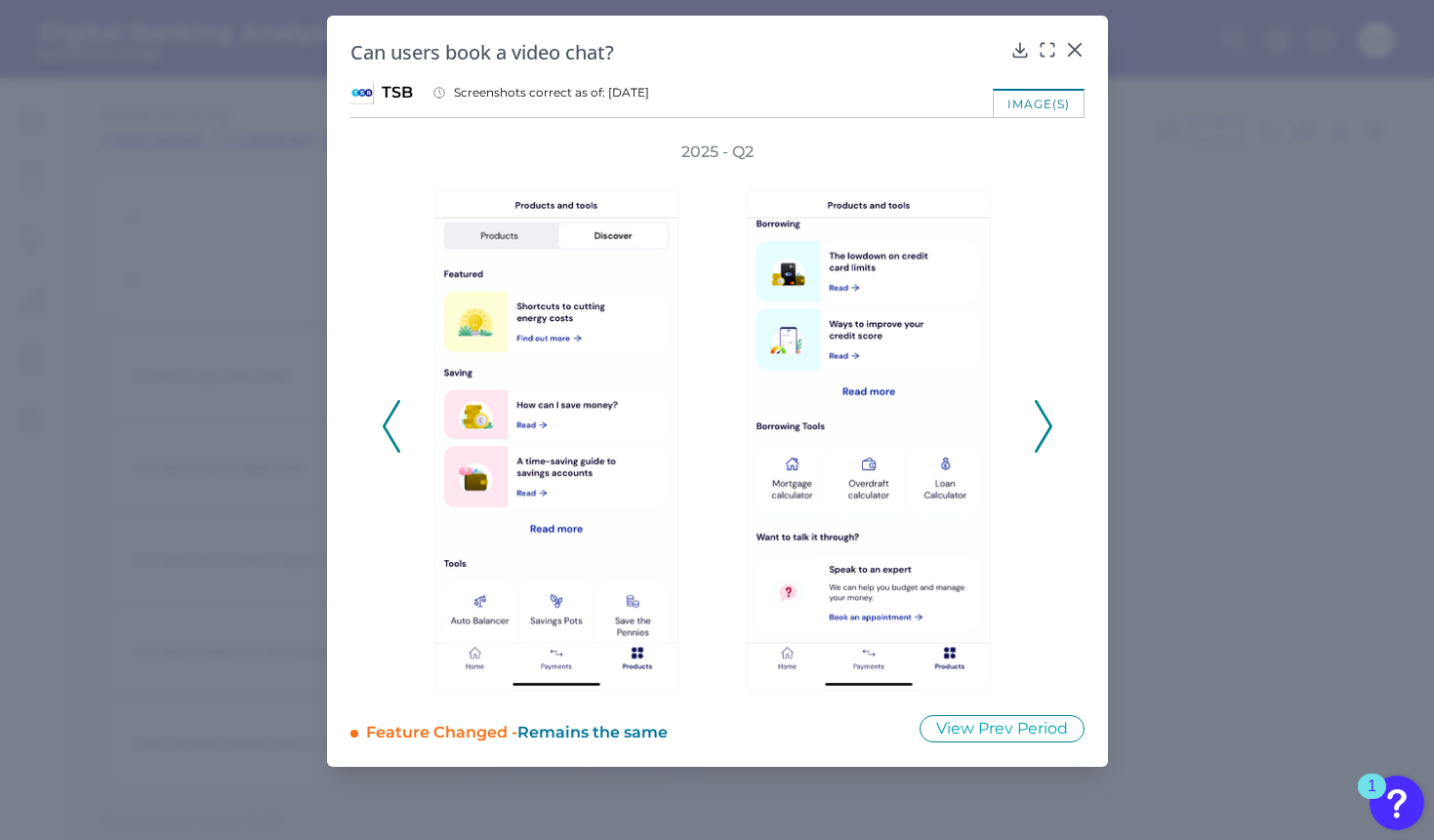
click at [1035, 419] on icon at bounding box center [1044, 426] width 18 height 52
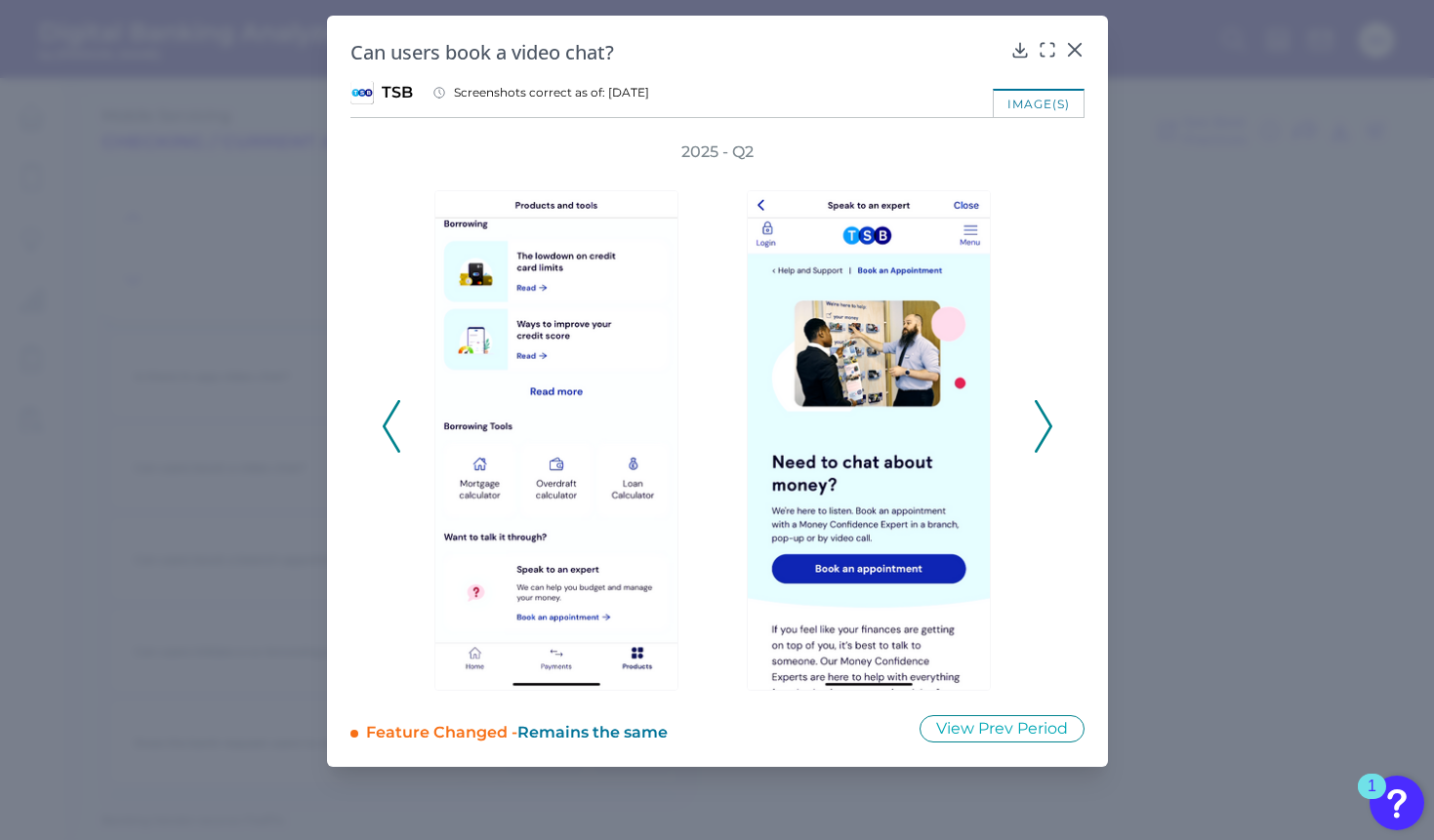
click at [1035, 419] on icon at bounding box center [1044, 426] width 18 height 52
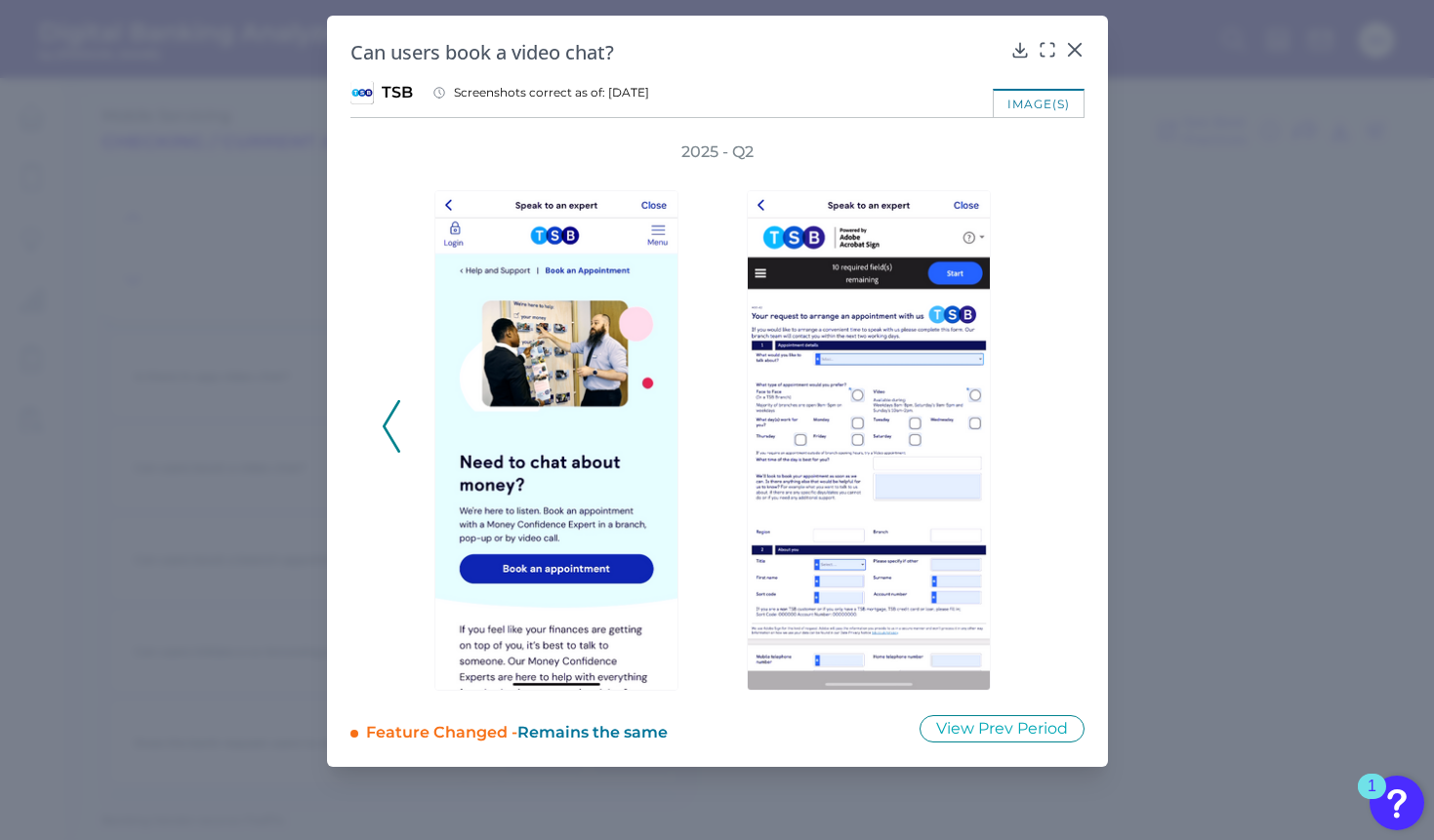
click at [1034, 419] on div "2025 - Q2" at bounding box center [717, 416] width 672 height 549
click at [1072, 45] on icon at bounding box center [1074, 50] width 20 height 20
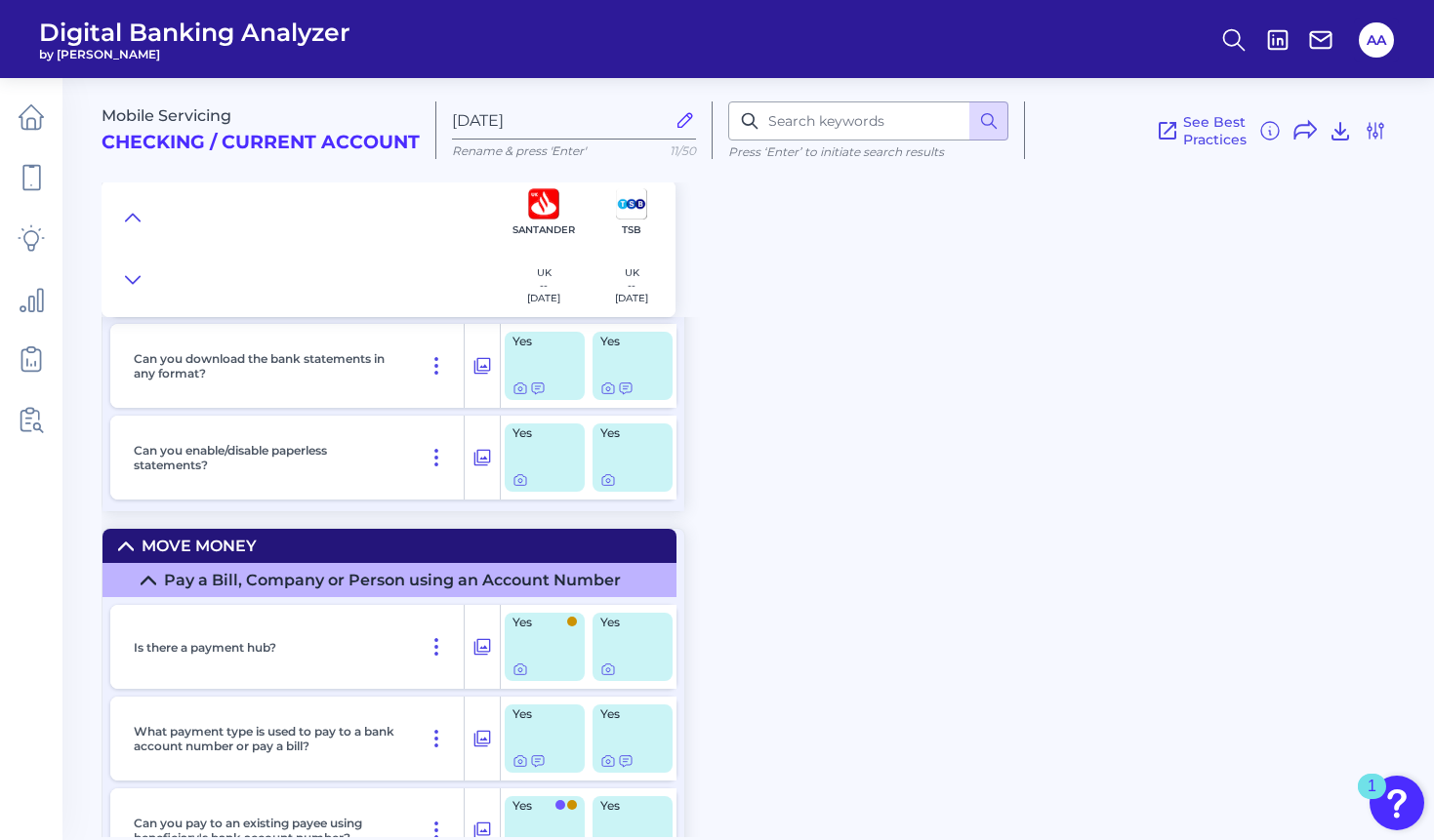
scroll to position [14411, 0]
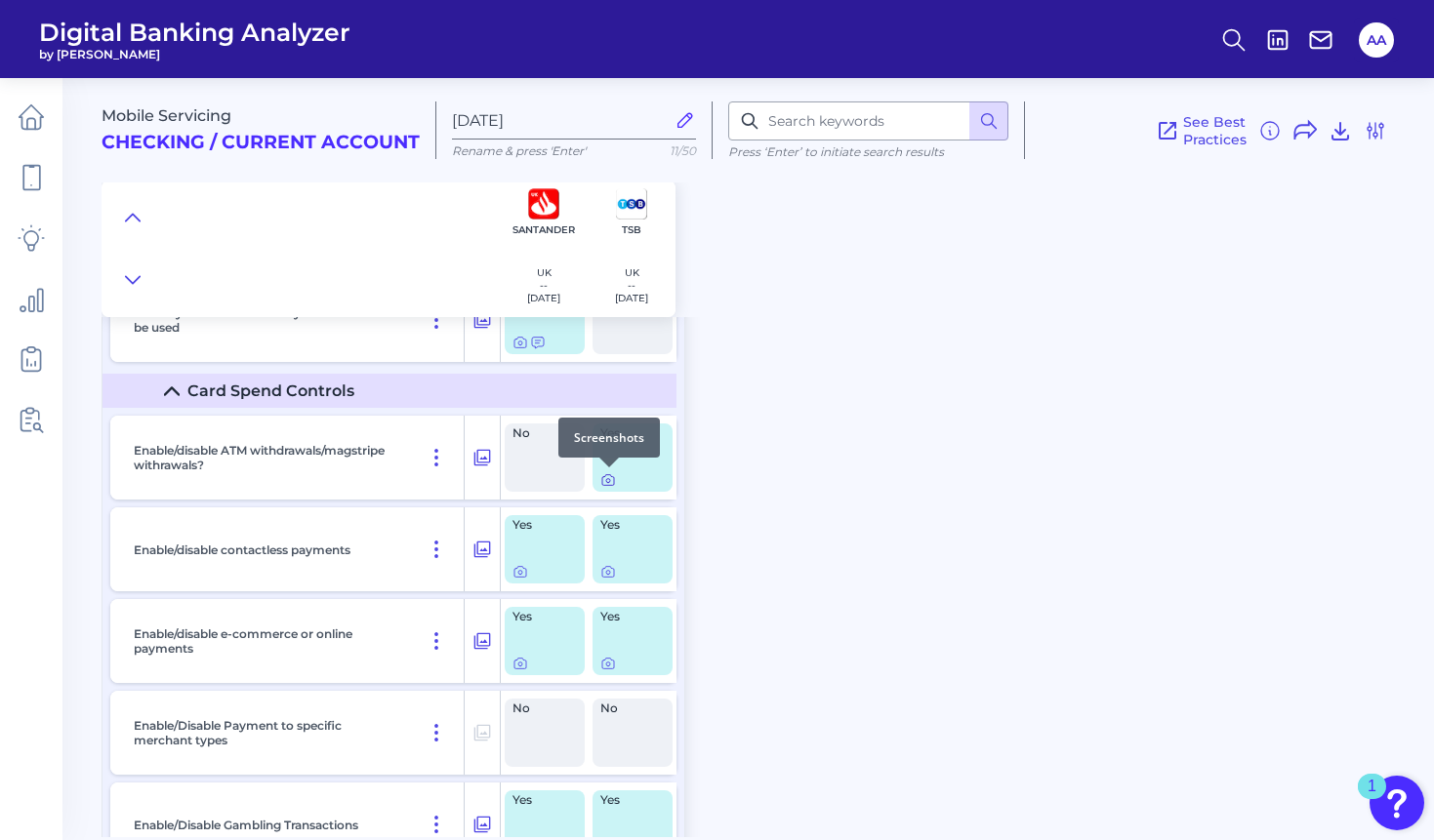
click at [611, 480] on icon at bounding box center [608, 480] width 16 height 16
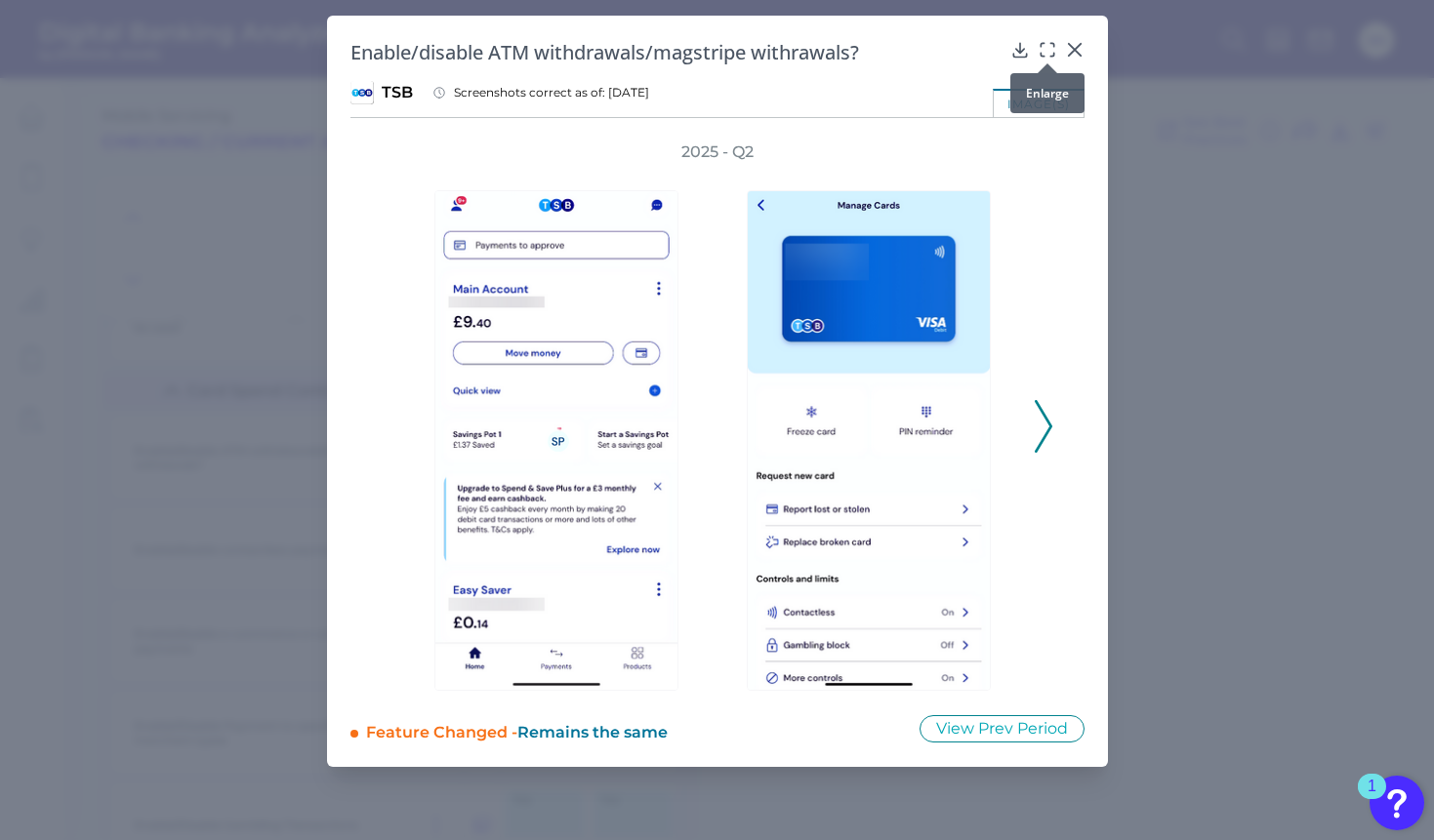
click at [1054, 48] on icon at bounding box center [1048, 50] width 20 height 20
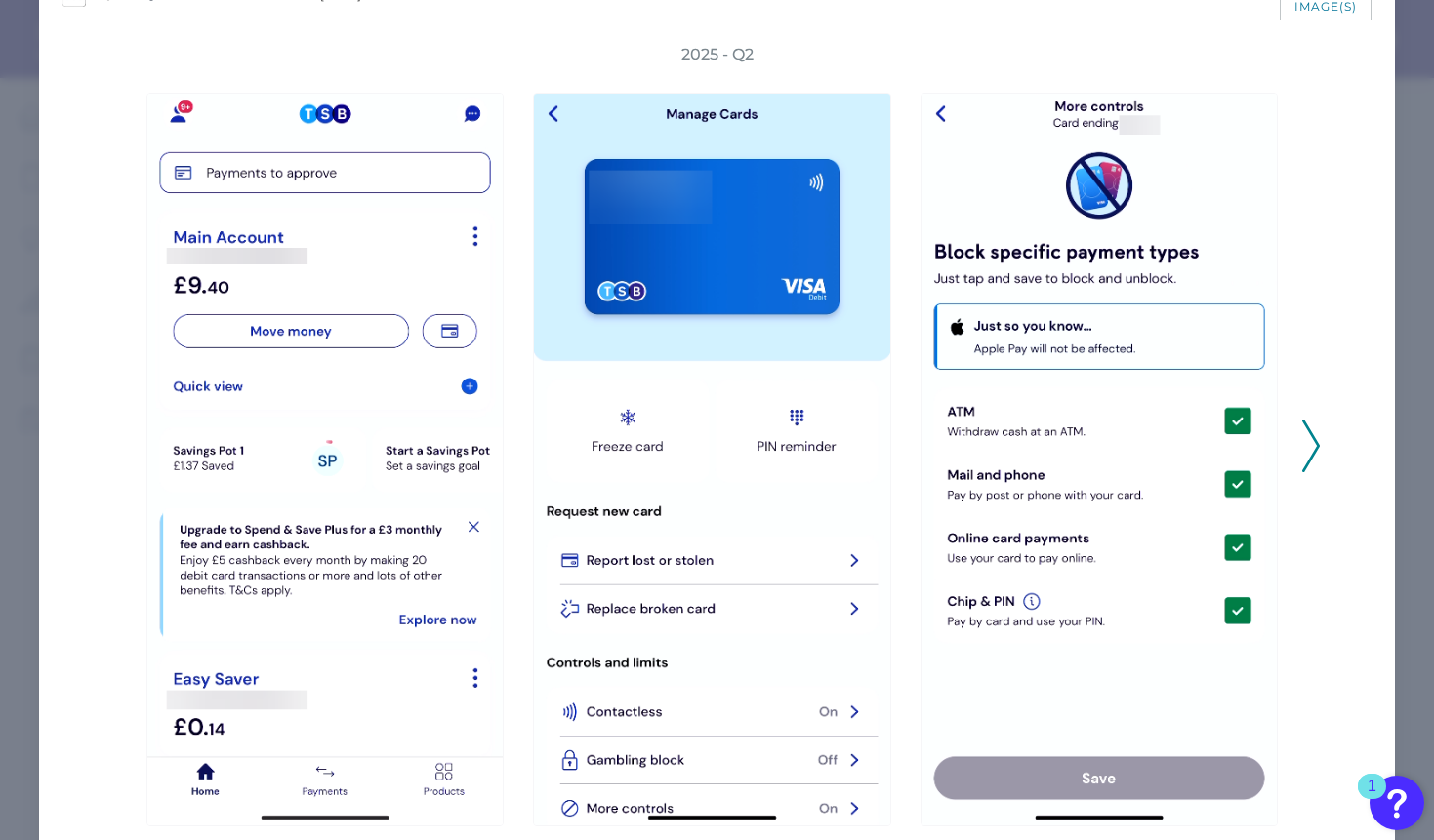
scroll to position [170, 0]
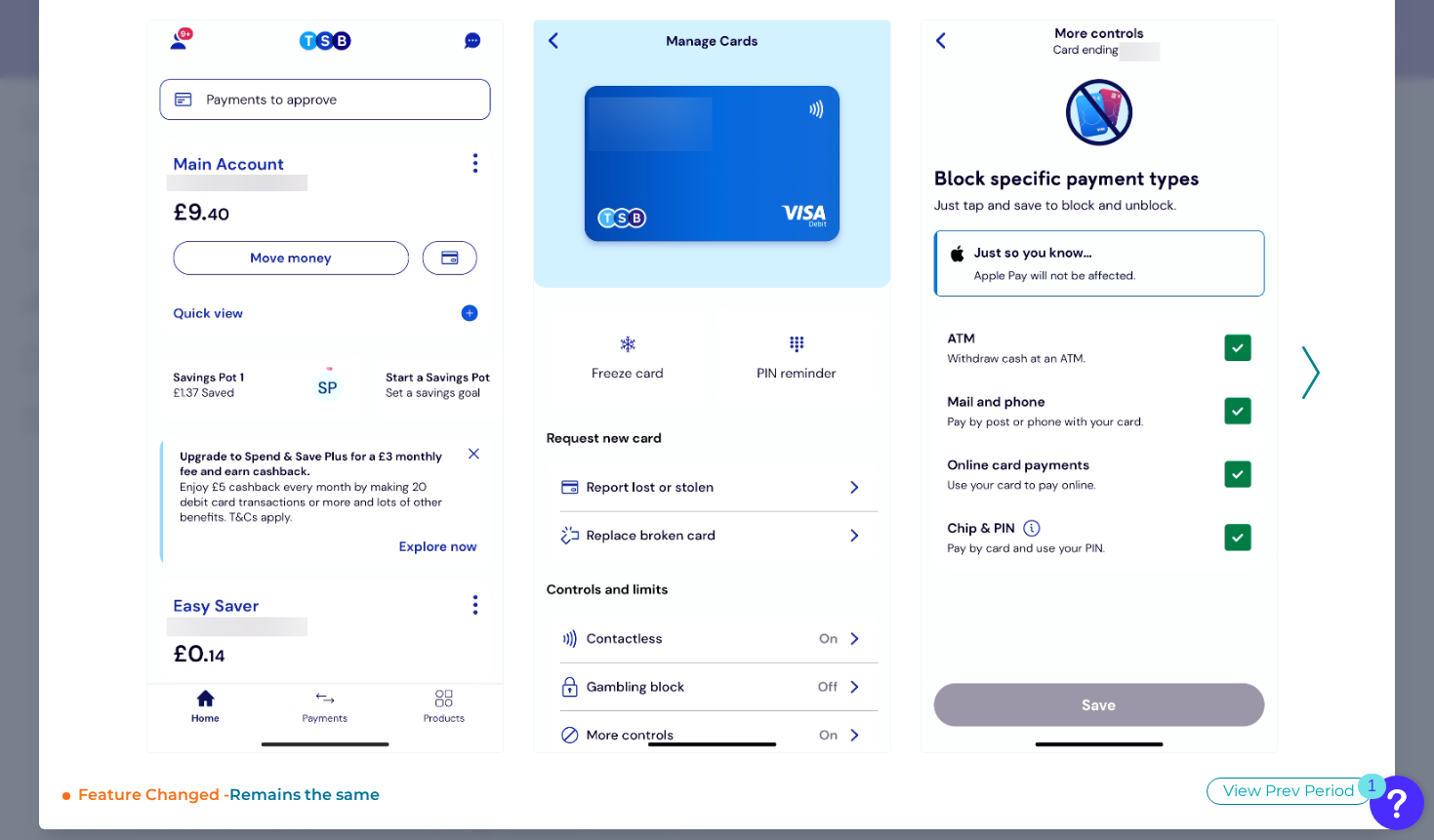
click at [1311, 368] on icon at bounding box center [1311, 372] width 18 height 52
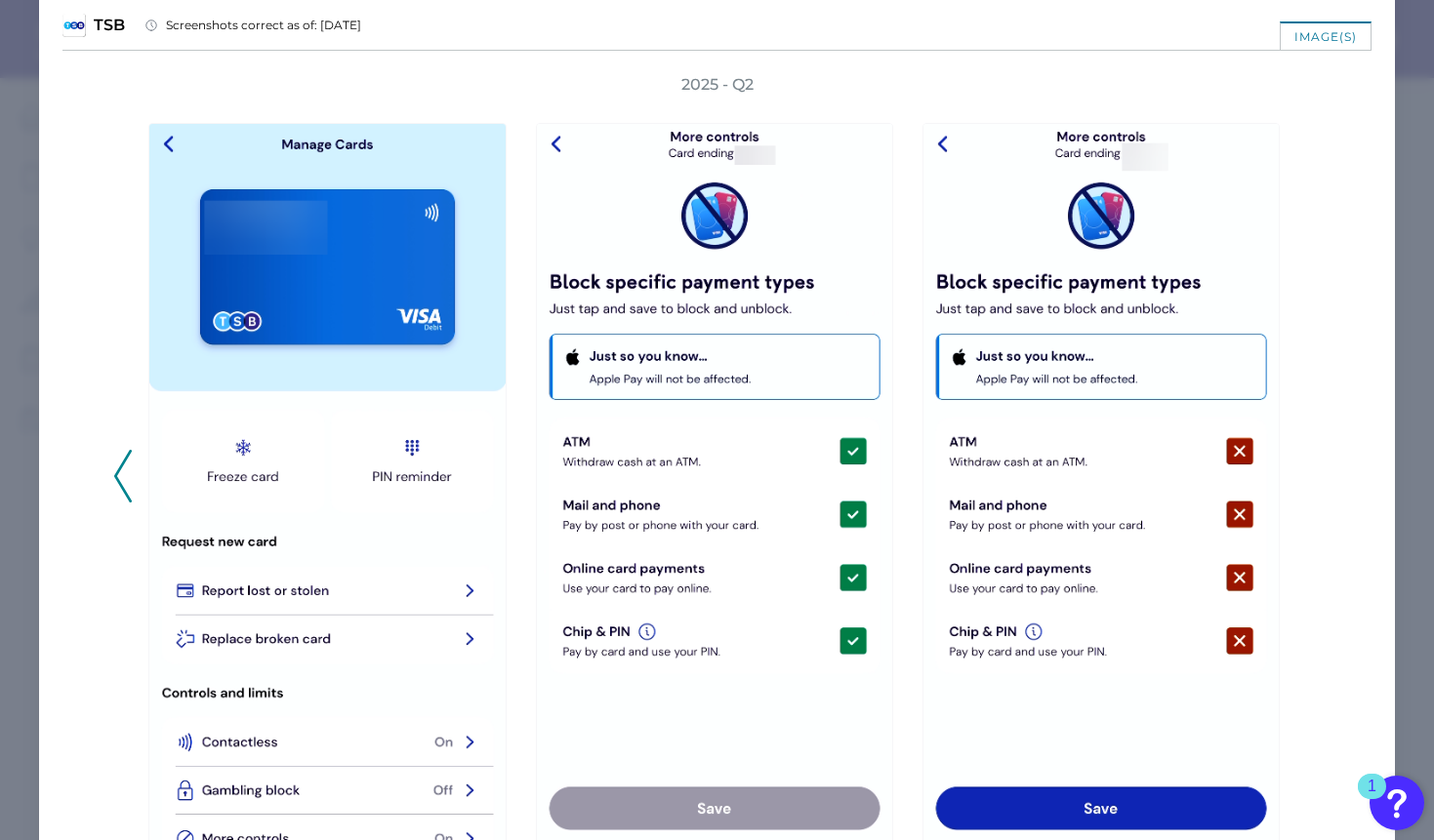
scroll to position [0, 0]
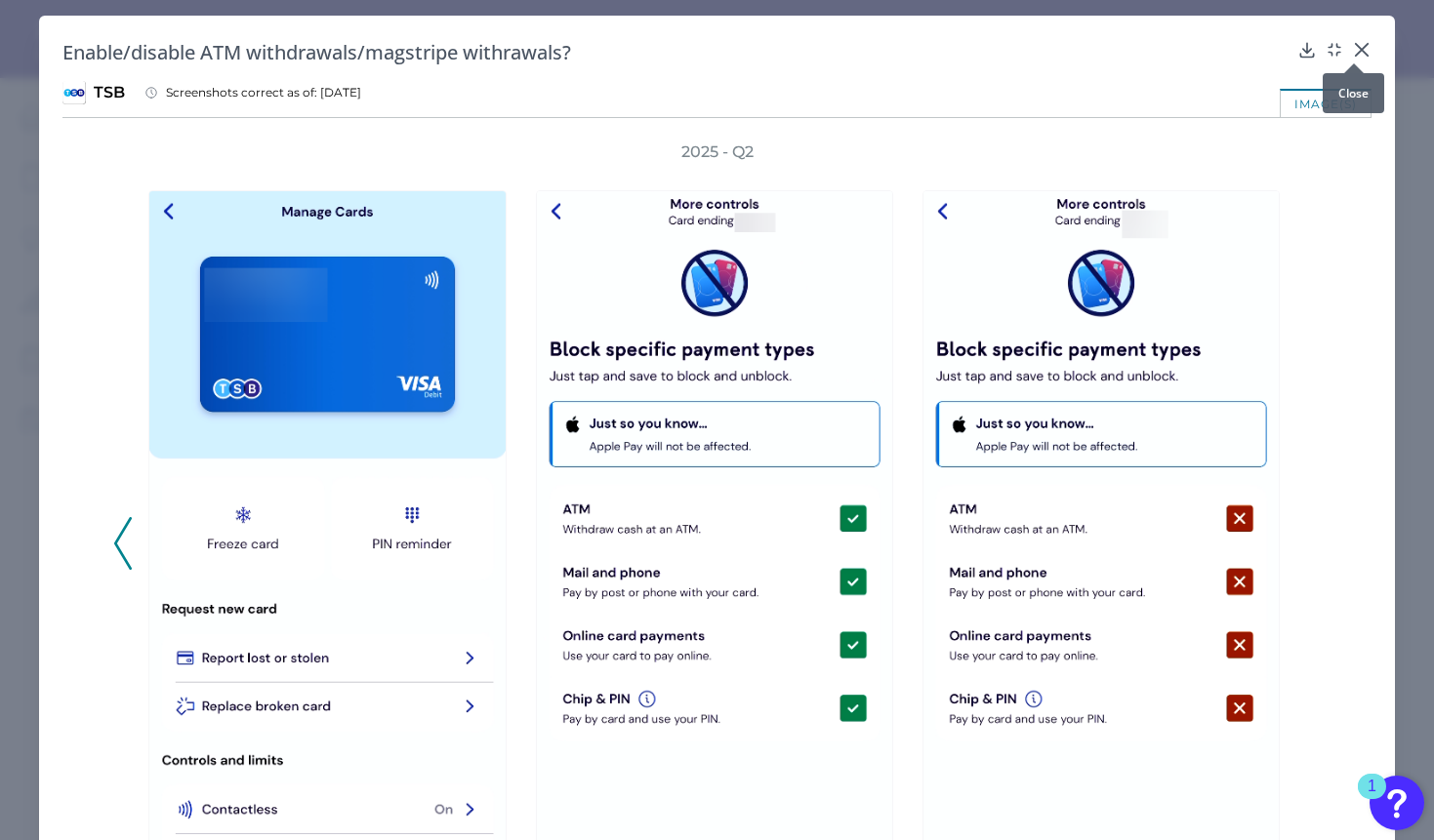
click at [1356, 52] on icon at bounding box center [1362, 50] width 12 height 12
